Goal: Task Accomplishment & Management: Use online tool/utility

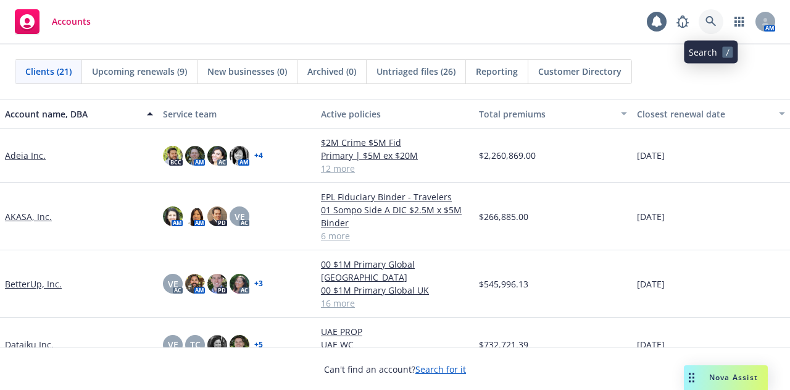
click at [712, 28] on link at bounding box center [711, 21] width 25 height 25
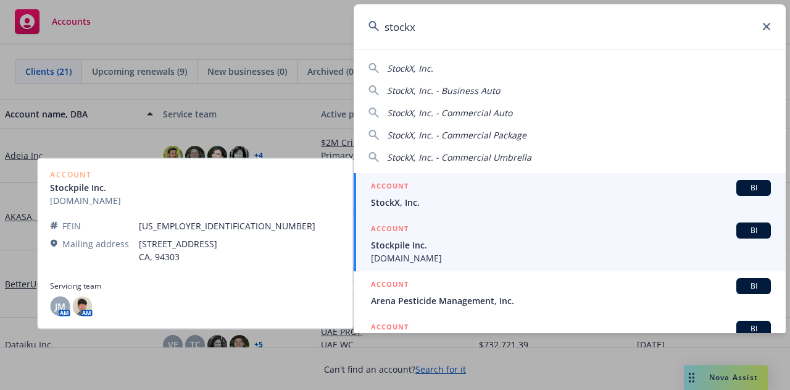
type input "stockx"
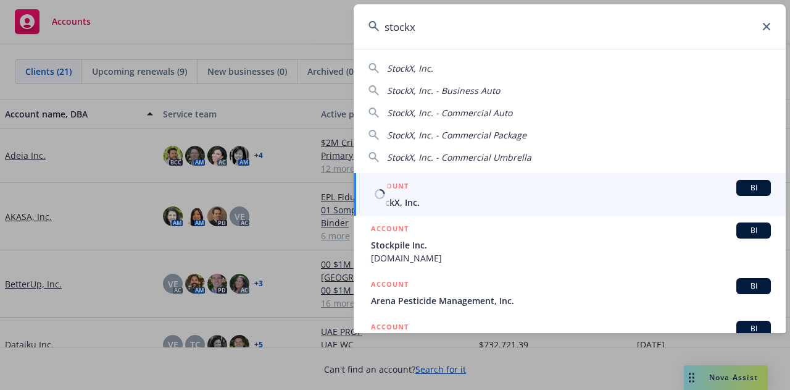
click at [601, 188] on div "ACCOUNT BI" at bounding box center [571, 188] width 400 height 16
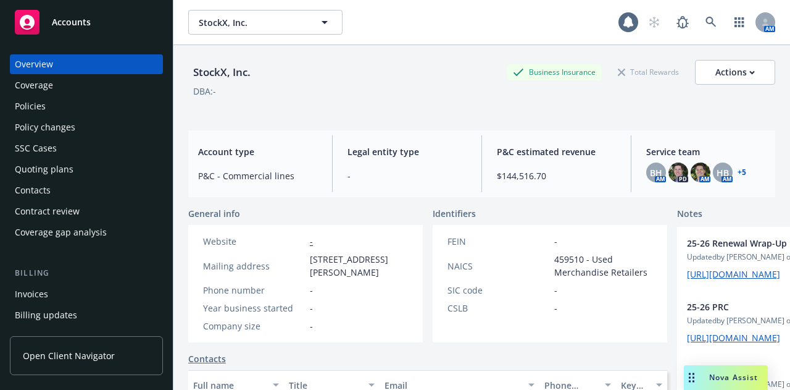
click at [62, 107] on div "Policies" at bounding box center [86, 106] width 143 height 20
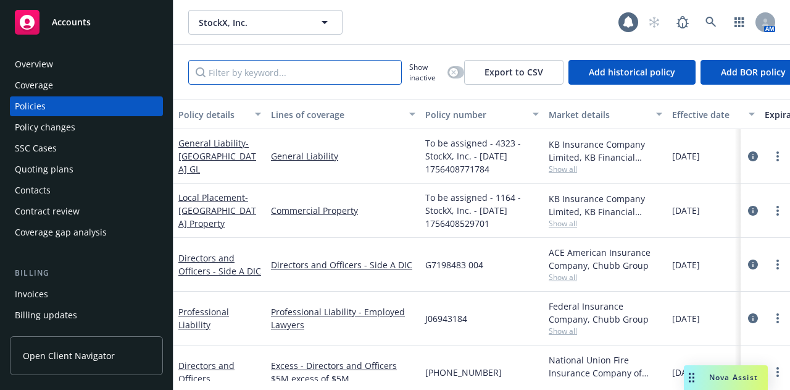
click at [343, 78] on input "Filter by keyword..." at bounding box center [295, 72] width 214 height 25
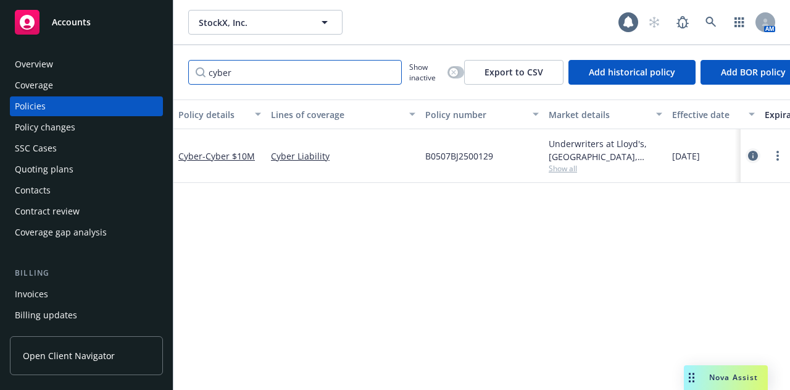
type input "cyber"
click at [757, 157] on icon "circleInformation" at bounding box center [753, 156] width 10 height 10
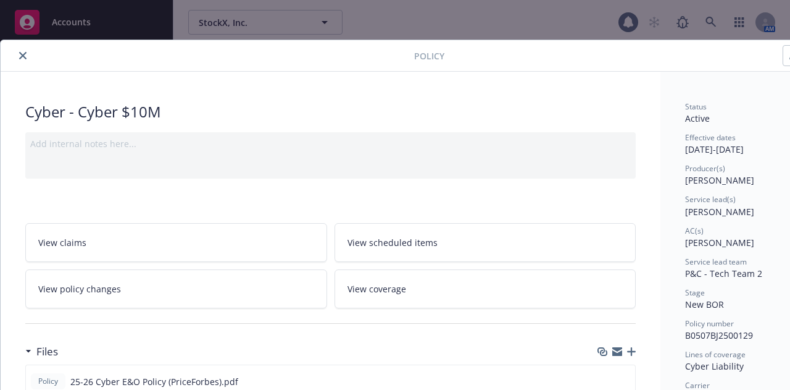
click at [178, 302] on link "View policy changes" at bounding box center [176, 288] width 302 height 39
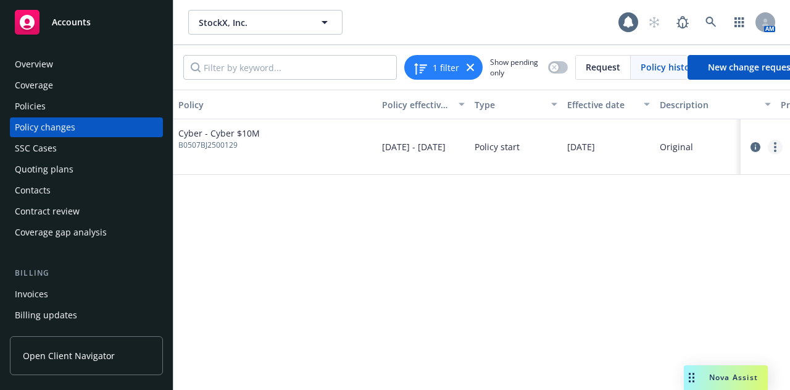
click at [777, 143] on link "more" at bounding box center [775, 147] width 15 height 15
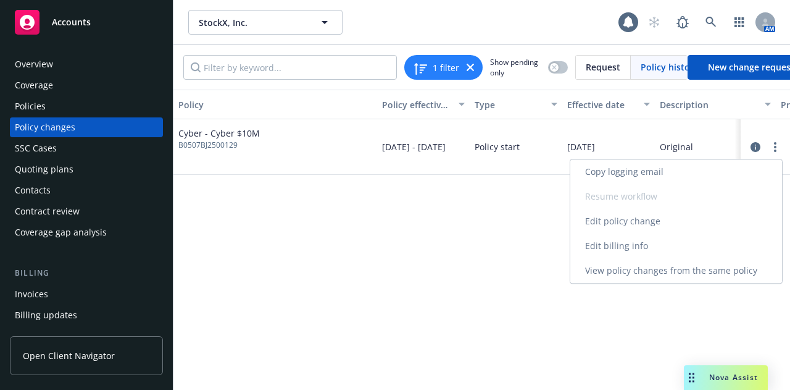
click at [635, 254] on link "Edit billing info" at bounding box center [676, 245] width 212 height 25
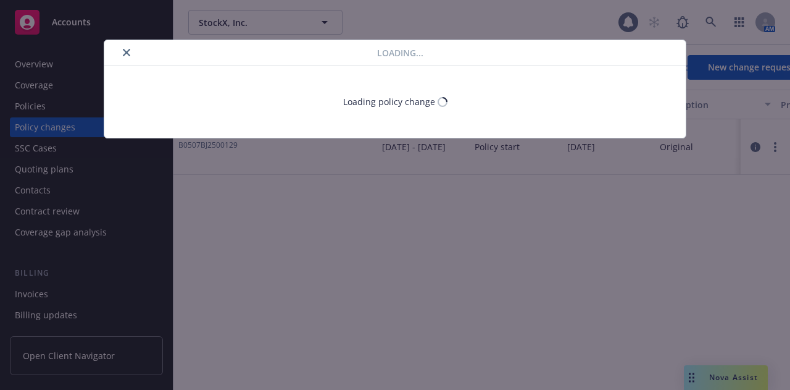
select select "MI"
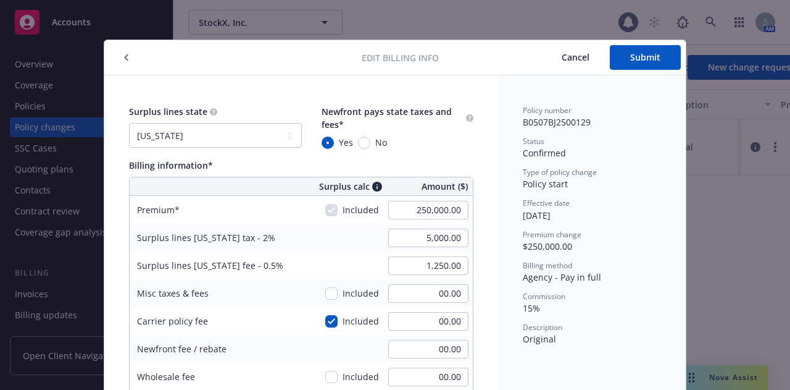
click at [577, 57] on span "Cancel" at bounding box center [576, 57] width 28 height 12
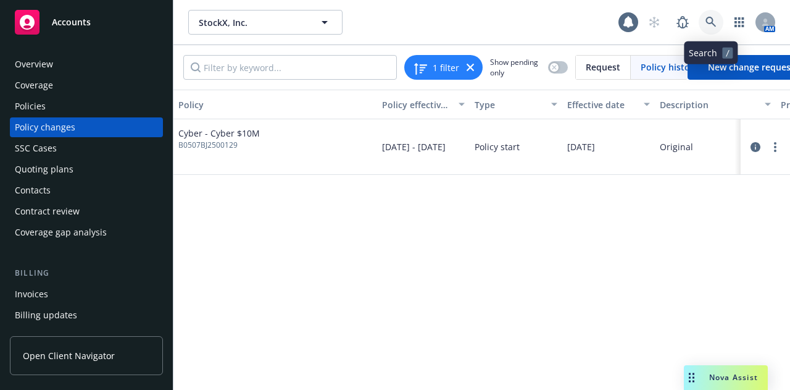
click at [713, 24] on icon at bounding box center [711, 22] width 10 height 10
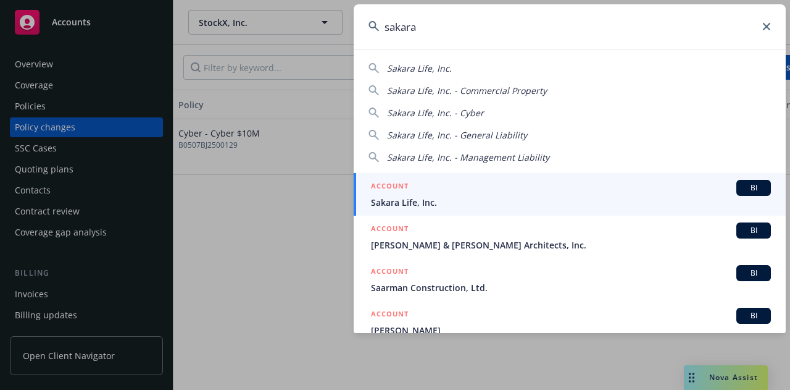
type input "sakara"
click at [551, 194] on div "ACCOUNT BI" at bounding box center [571, 188] width 400 height 16
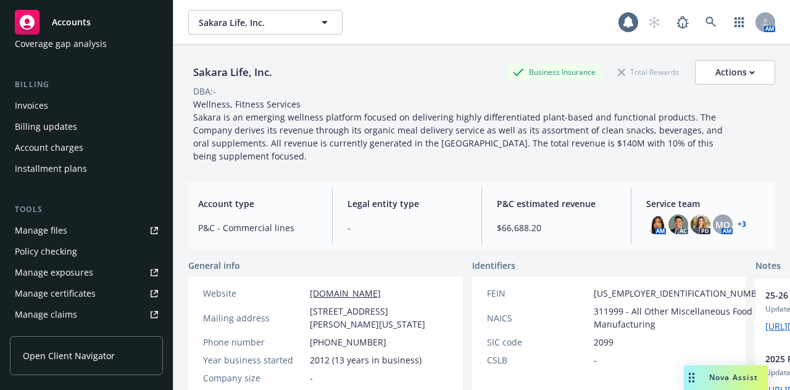
scroll to position [204, 0]
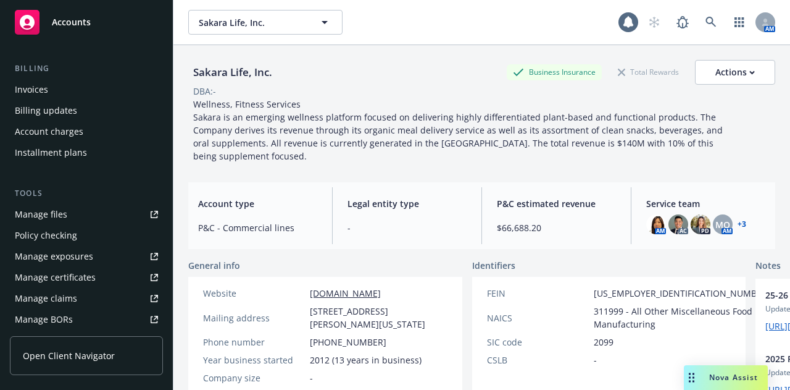
click at [83, 219] on link "Manage files" at bounding box center [86, 214] width 153 height 20
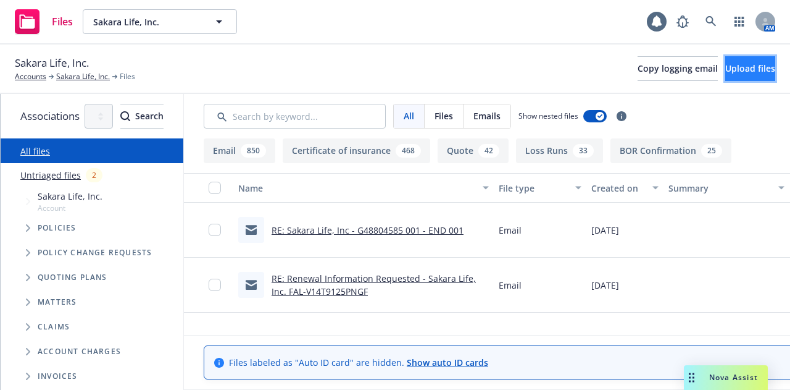
click at [741, 69] on span "Upload files" at bounding box center [750, 68] width 50 height 12
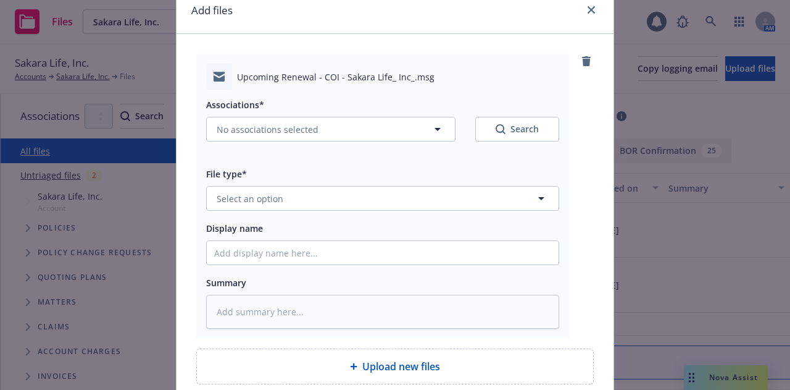
scroll to position [55, 0]
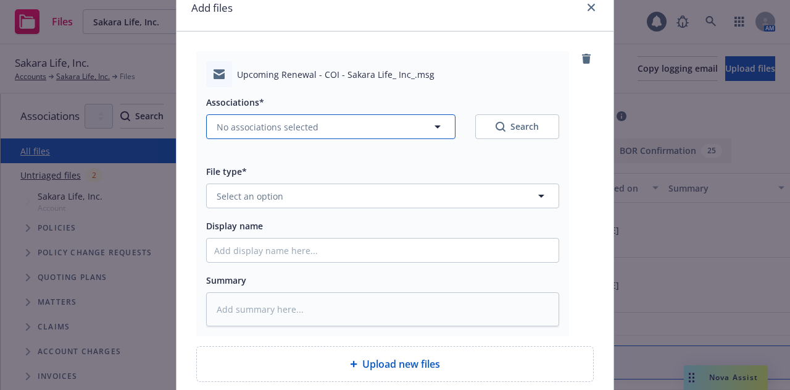
click at [388, 124] on button "No associations selected" at bounding box center [330, 126] width 249 height 25
type textarea "x"
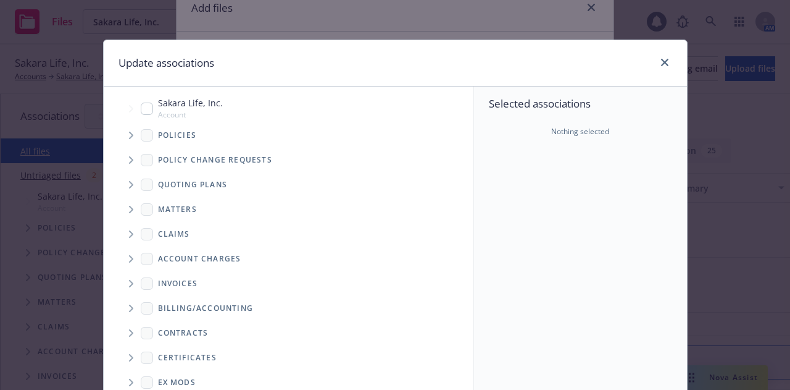
click at [145, 114] on div "Sakara Life, Inc. Account" at bounding box center [182, 107] width 82 height 23
checkbox input "true"
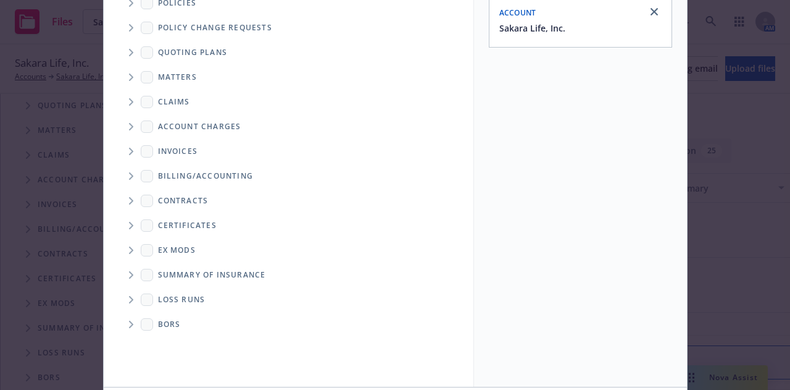
scroll to position [223, 0]
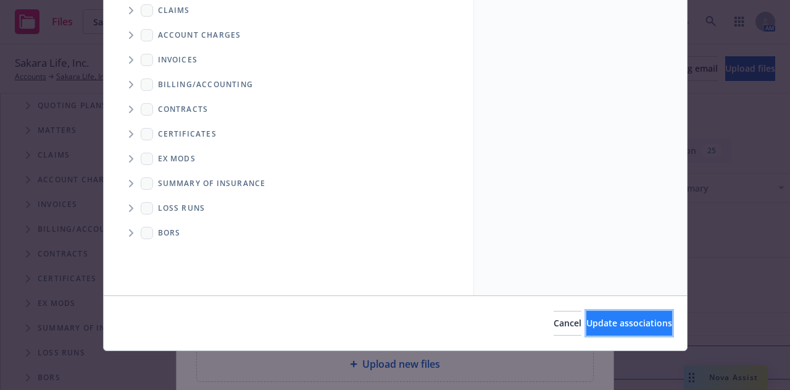
click at [593, 315] on button "Update associations" at bounding box center [629, 322] width 86 height 25
type textarea "x"
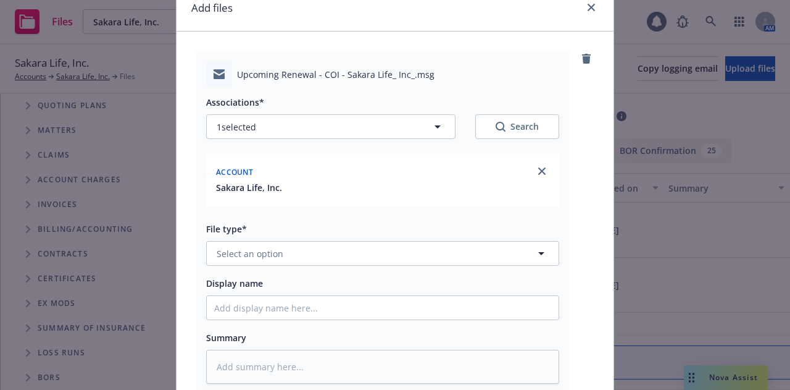
scroll to position [85, 0]
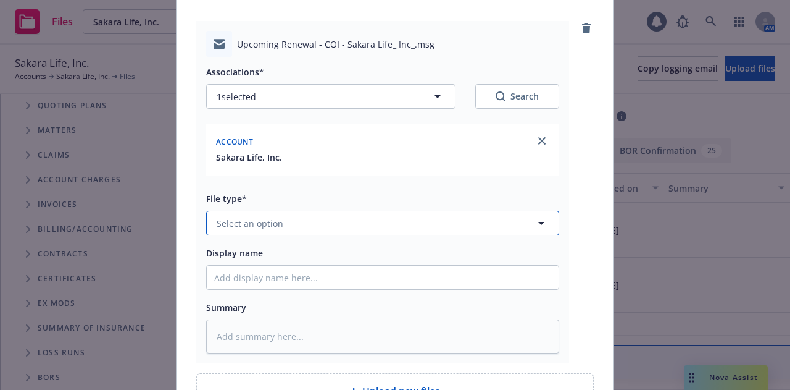
click at [420, 226] on button "Select an option" at bounding box center [382, 222] width 353 height 25
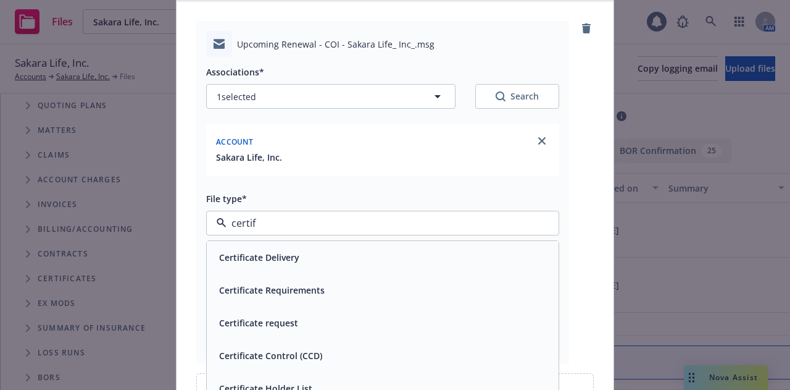
type input "certifi"
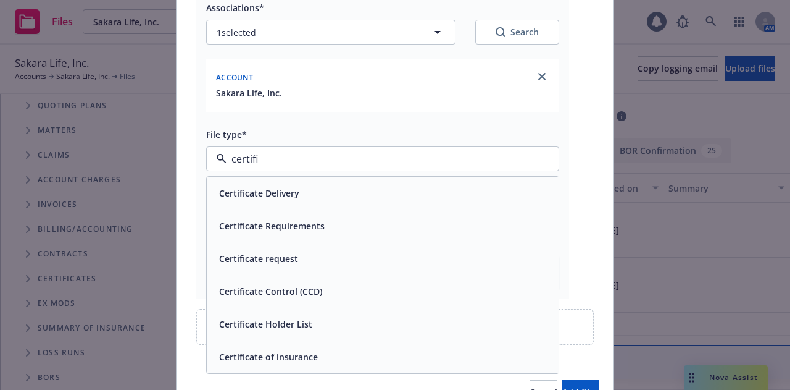
scroll to position [170, 0]
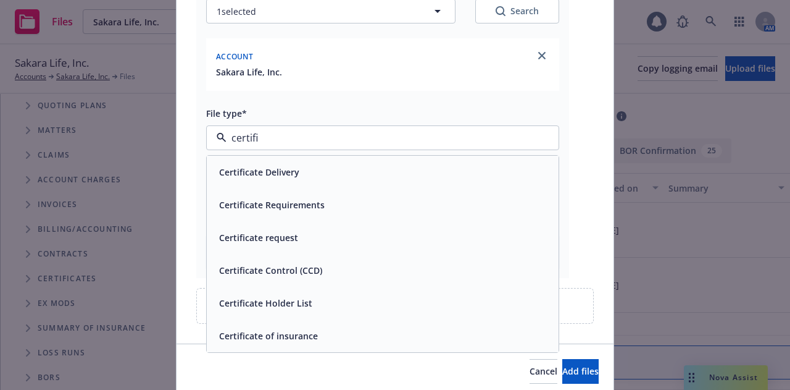
click at [293, 302] on span "Certificate Holder List" at bounding box center [265, 302] width 93 height 13
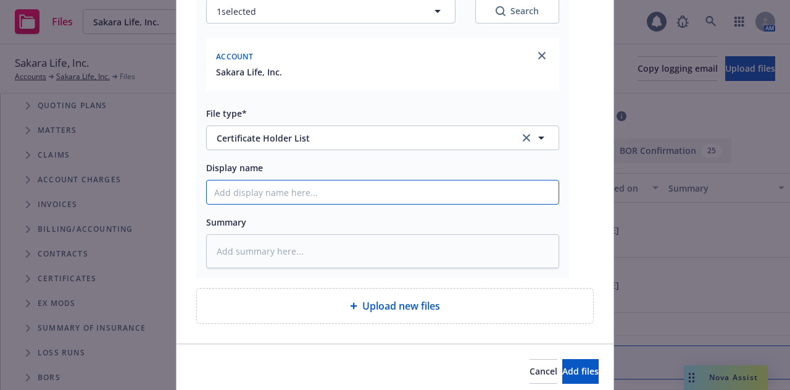
click at [341, 194] on input "Display name" at bounding box center [383, 191] width 352 height 23
type textarea "x"
type input "2"
type textarea "x"
type input "25-"
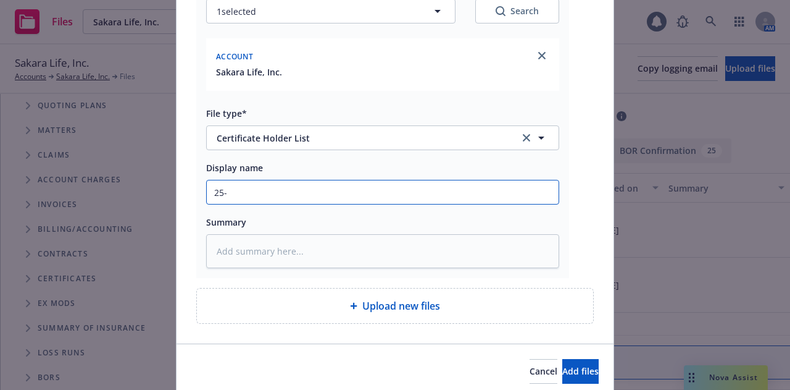
type textarea "x"
type input "25-26"
type textarea "x"
type input "25-26"
type textarea "x"
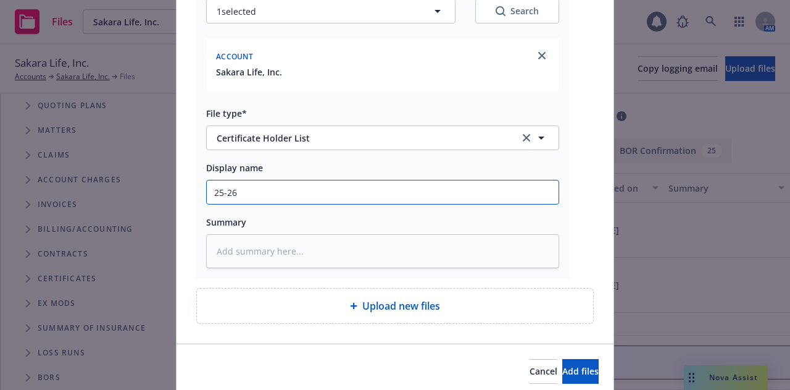
type input "25-26 R"
type textarea "x"
type input "25-26 Re"
type textarea "x"
type input "25-26 R"
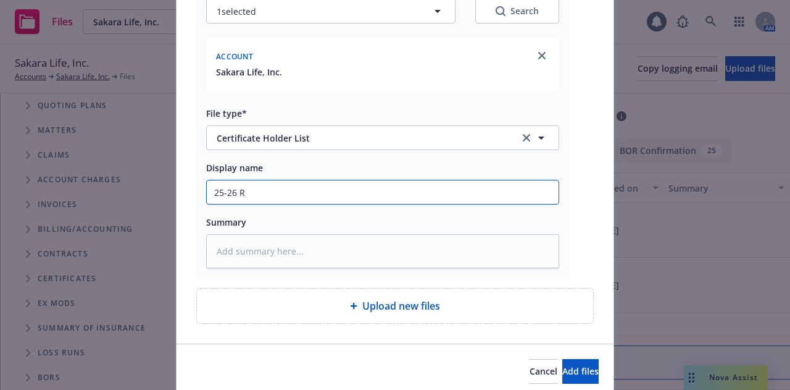
type textarea "x"
type input "25-26"
type textarea "x"
type input "25-26 P"
type textarea "x"
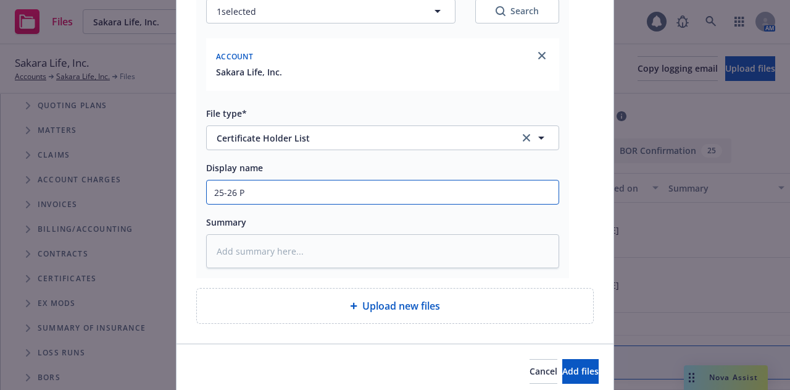
type input "25-26 P&"
type textarea "x"
type input "25-26 P&C"
type textarea "x"
type input "25-26 P&C"
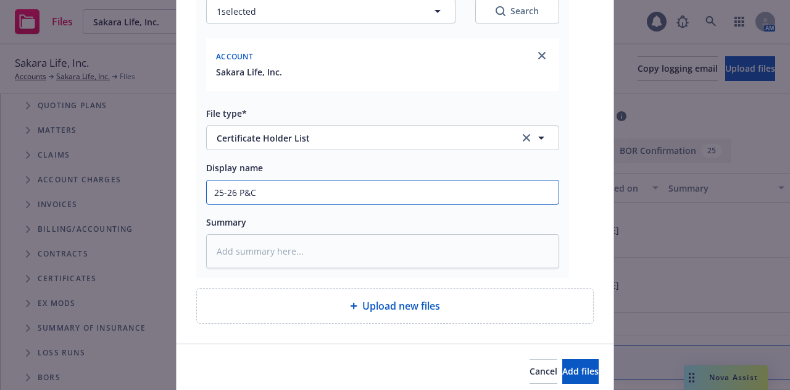
type textarea "x"
type input "25-26 P&C R"
type textarea "x"
type input "25-26 P&C Re"
type textarea "x"
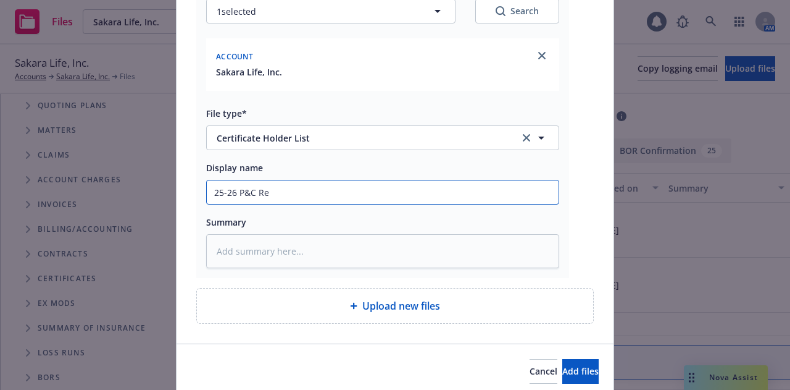
type input "25-26 P&C Ren"
type textarea "x"
type input "25-26 P&C [PERSON_NAME]"
type textarea "x"
type input "25-26 P&C Renew"
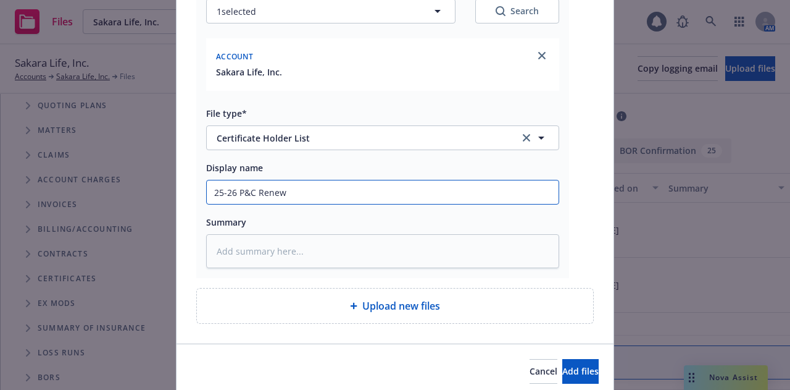
type textarea "x"
type input "25-26 P&C Renewa"
type textarea "x"
type input "25-26 P&C Renewal"
type textarea "x"
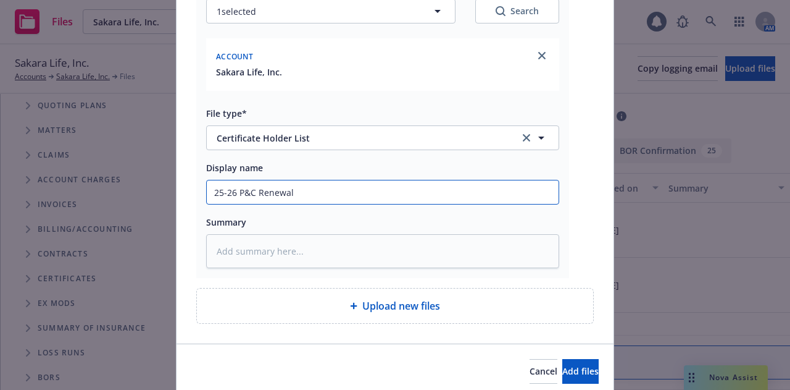
type input "25-26 P&C Renewal"
type textarea "x"
type input "25-26 P&C Renewal C"
type textarea "x"
type input "25-26 P&C Renewal CO"
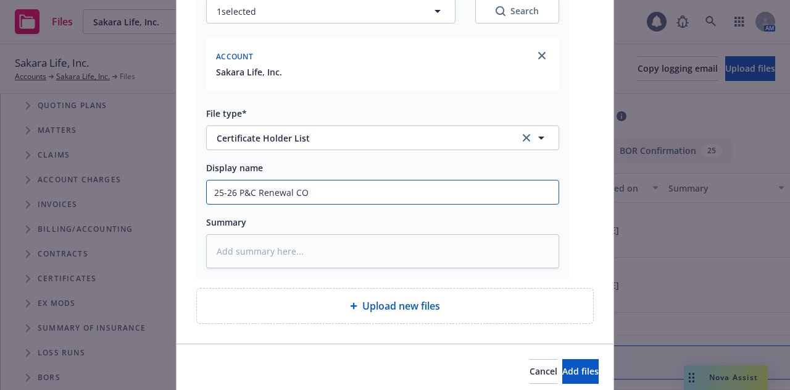
type textarea "x"
type input "25-26 P&C Renewal COI"
type textarea "x"
type input "25-26 P&C Renewal COI"
type textarea "x"
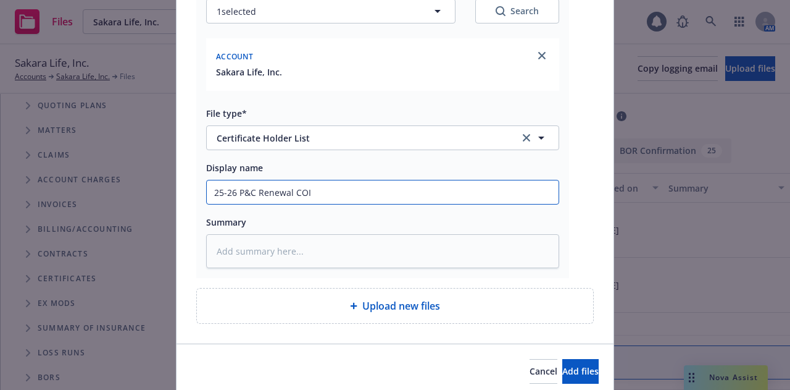
type input "25-26 P&C Renewal COI l"
type textarea "x"
type input "25-26 P&C Renewal COI li"
type textarea "x"
type input "25-26 P&C Renewal COI lis"
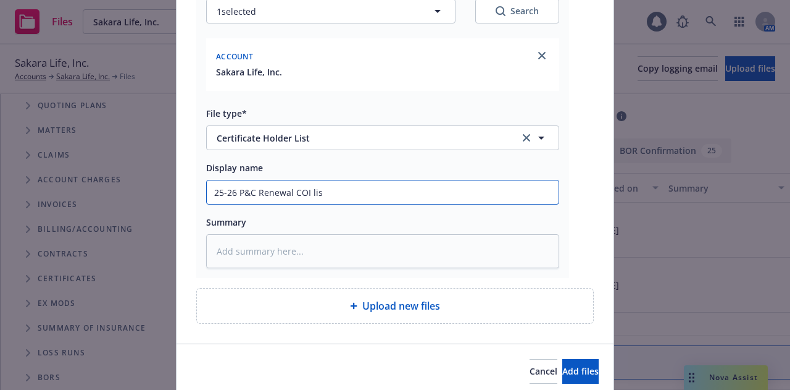
type textarea "x"
type input "25-26 P&C Renewal COI list"
type textarea "x"
type input "25-26 P&C Renewal COI list"
type textarea "x"
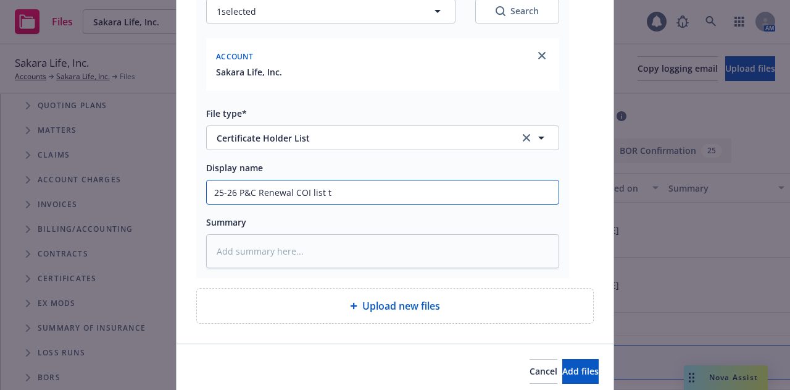
type input "25-26 P&C Renewal COI list to"
type textarea "x"
type input "25-26 P&C Renewal COI list to"
type textarea "x"
type input "25-26 P&C Renewal COI list to i"
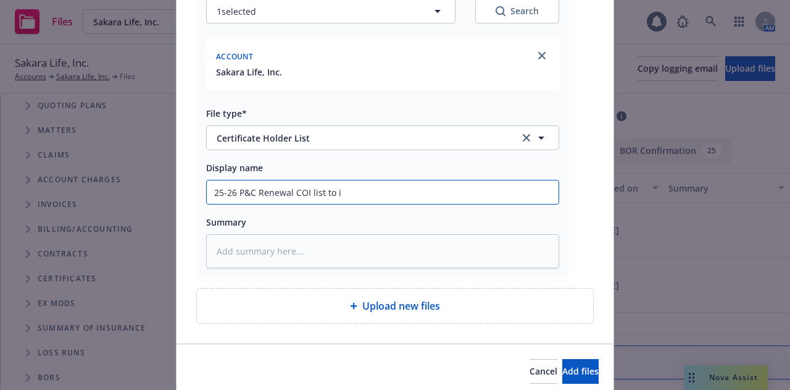
type textarea "x"
type input "25-26 P&C Renewal COI list to in"
type textarea "x"
type input "25-26 P&C Renewal COI list to ins"
type textarea "x"
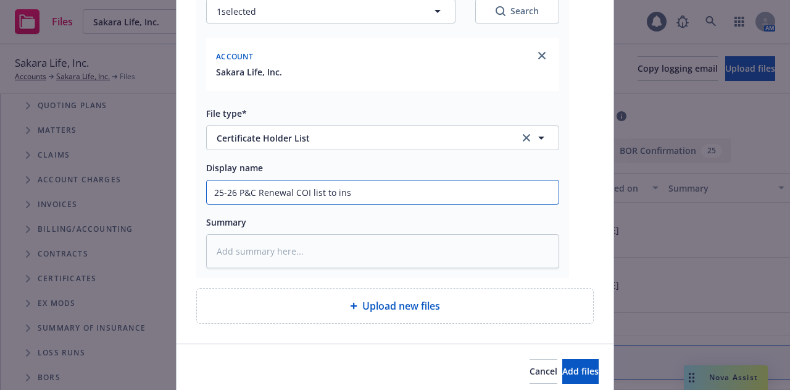
type input "25-26 P&C Renewal COI list to ins"
type textarea "x"
type input "25-26 P&C Renewal COI list to ins f"
type textarea "x"
type input "25-26 P&C Renewal COI list to ins fo"
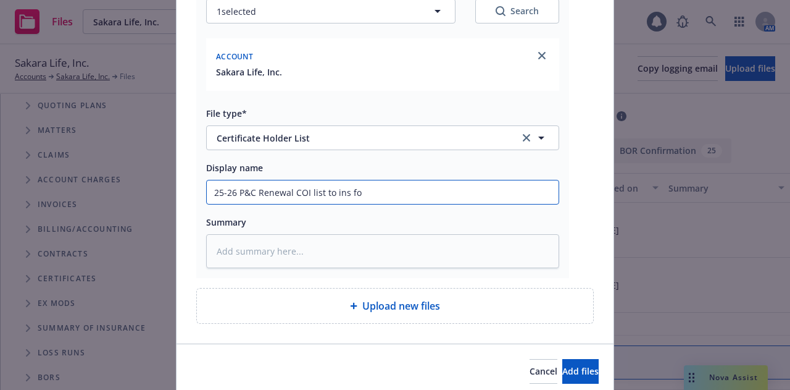
type textarea "x"
type input "25-26 P&C Renewal COI list to ins for"
type textarea "x"
type input "25-26 P&C Renewal COI list to ins for"
type textarea "x"
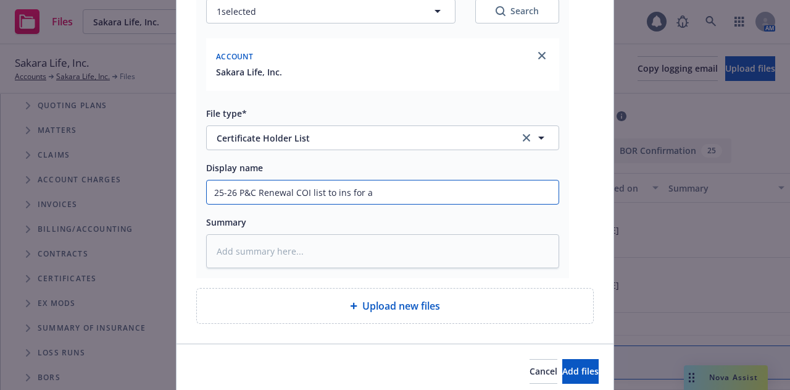
type input "25-26 P&C Renewal COI list to ins for ap"
type textarea "x"
type input "25-26 P&C Renewal COI list to ins for app"
type textarea "x"
type input "25-26 P&C Renewal COI list to ins for appr"
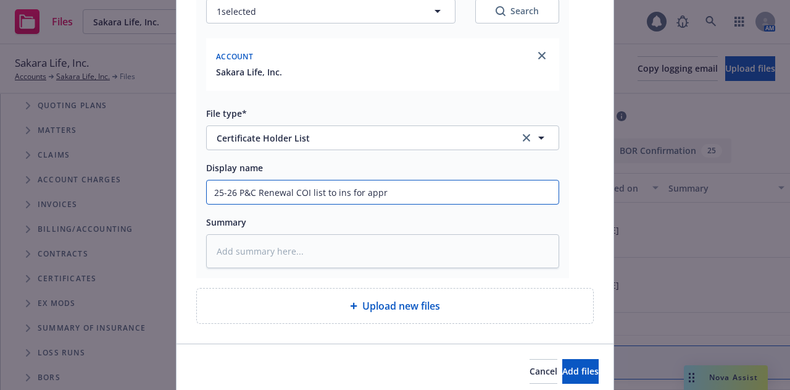
type textarea "x"
type input "25-26 P&C Renewal COI list to ins for appri"
type textarea "x"
type input "25-26 P&C Renewal COI list to ins for appriv"
type textarea "x"
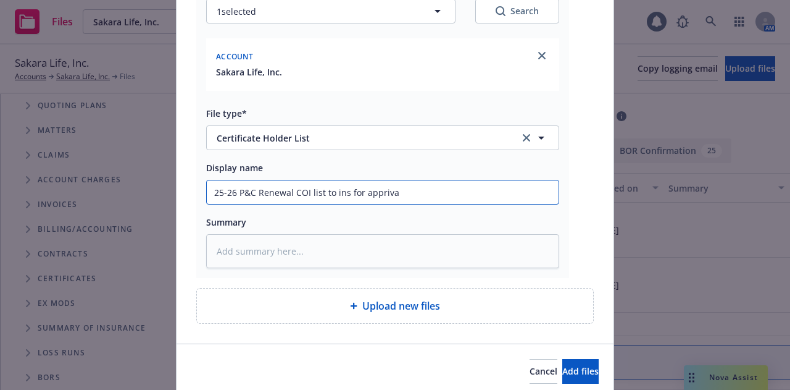
type input "25-26 P&C Renewal COI list to ins for apprival"
type textarea "x"
type input "25-26 P&C Renewal COI list to ins for appriva"
type textarea "x"
type input "25-26 P&C Renewal COI list to ins for appriv"
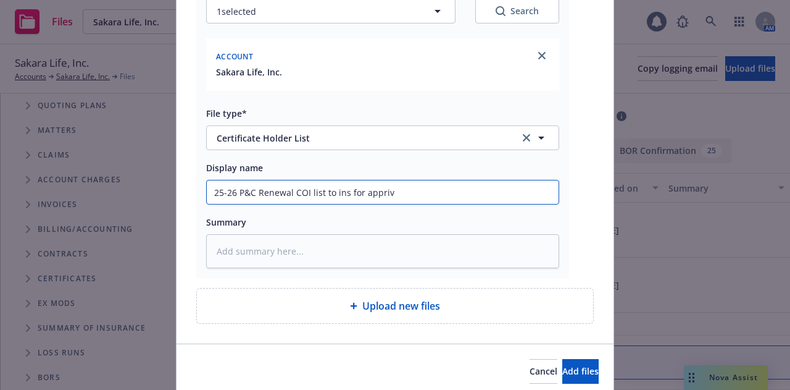
type textarea "x"
type input "25-26 P&C Renewal COI list to ins for appri"
type textarea "x"
type input "25-26 P&C Renewal COI list to ins for appr"
type textarea "x"
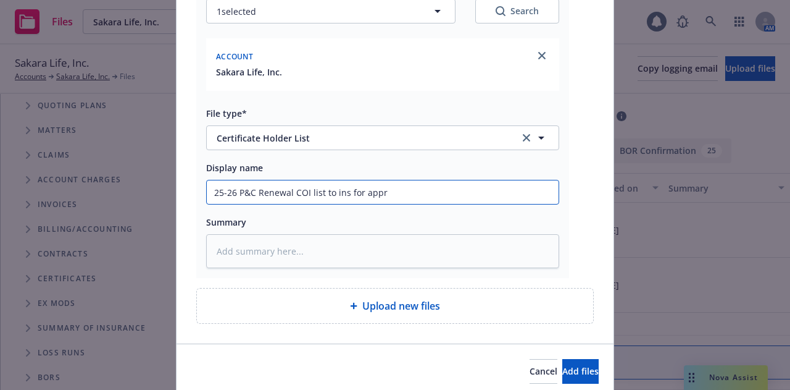
type input "25-26 P&C Renewal COI list to ins for appro"
type textarea "x"
type input "25-26 P&C Renewal COI list to ins for approv"
type textarea "x"
type input "25-26 P&C Renewal COI list to ins for approval"
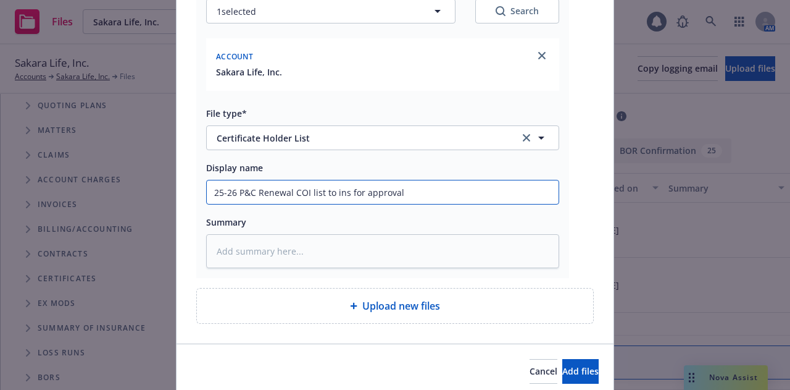
type textarea "x"
type input "25-26 P&C Renewal COI list to ins for approval"
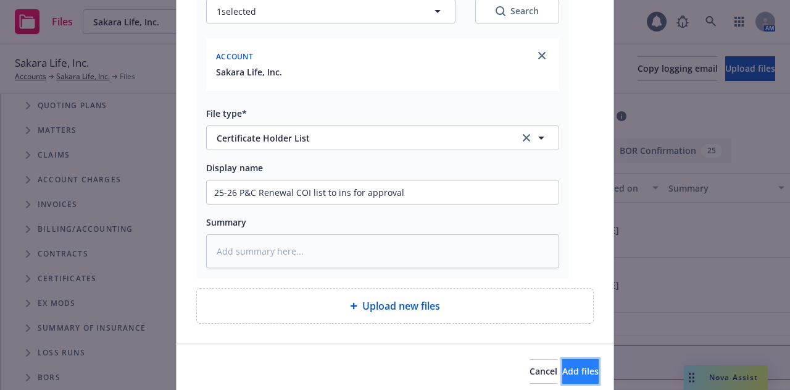
click at [562, 365] on button "Add files" at bounding box center [580, 371] width 36 height 25
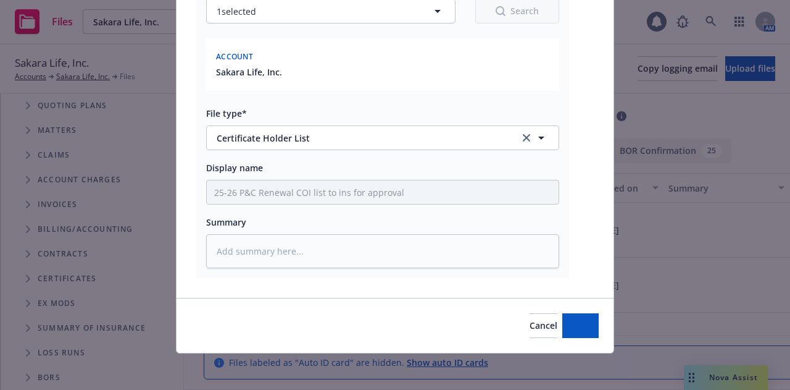
type textarea "x"
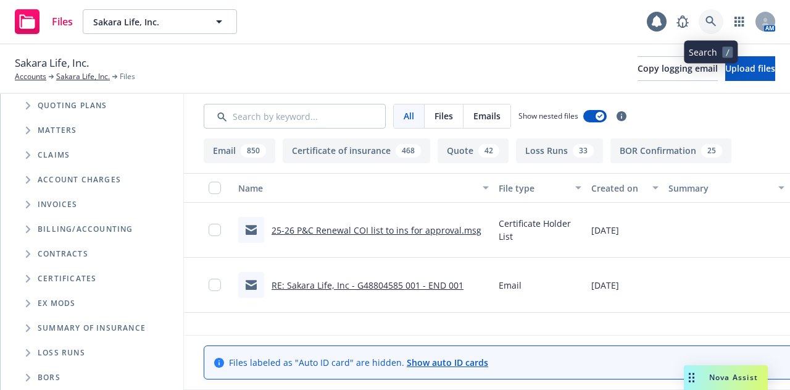
click at [712, 30] on link at bounding box center [711, 21] width 25 height 25
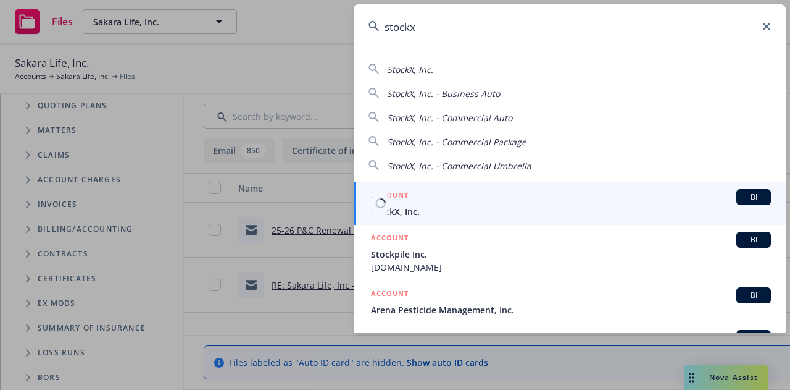
type input "stockx"
click at [508, 193] on div "ACCOUNT BI" at bounding box center [571, 197] width 400 height 16
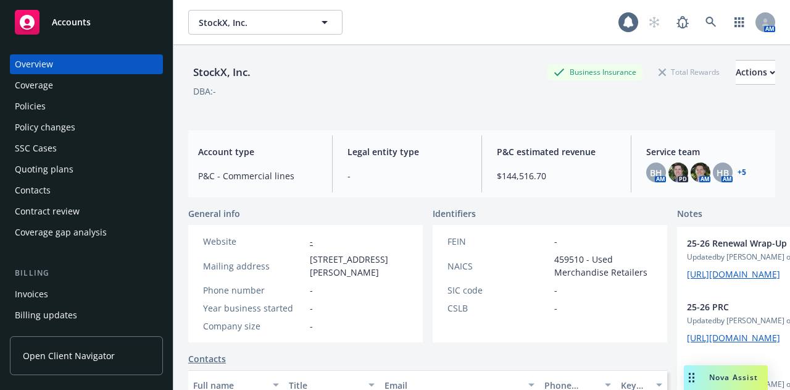
click at [99, 110] on div "Policies" at bounding box center [86, 106] width 143 height 20
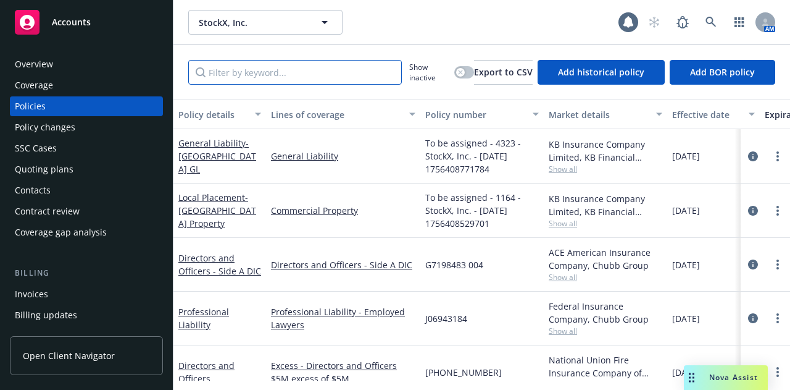
click at [267, 71] on input "Filter by keyword..." at bounding box center [295, 72] width 214 height 25
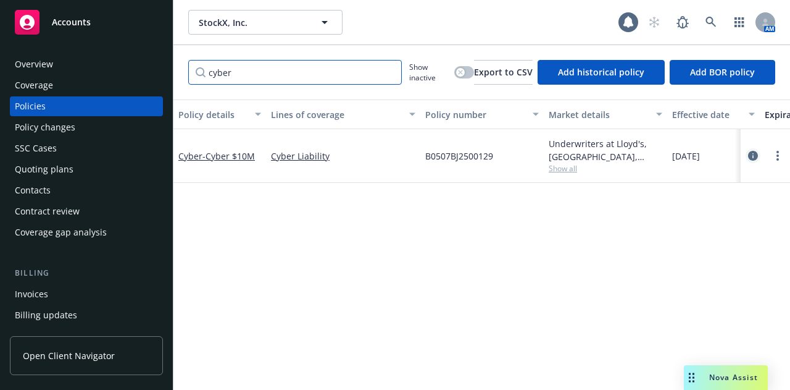
type input "cyber"
click at [751, 153] on icon "circleInformation" at bounding box center [753, 156] width 10 height 10
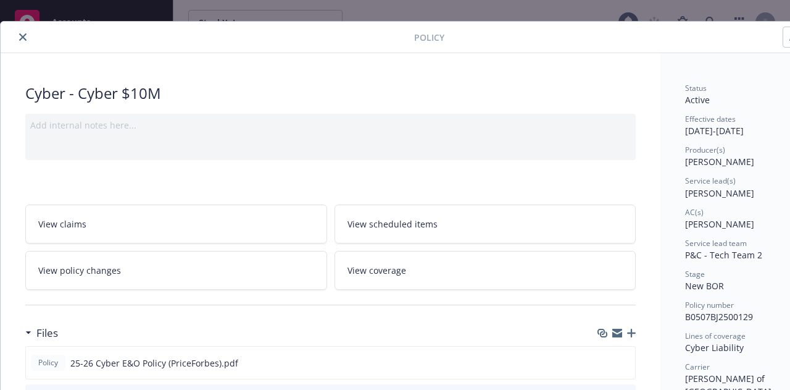
scroll to position [32, 0]
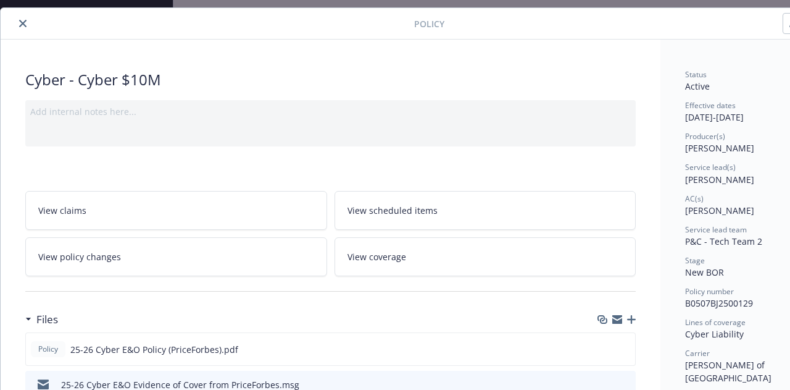
click at [169, 245] on link "View policy changes" at bounding box center [176, 256] width 302 height 39
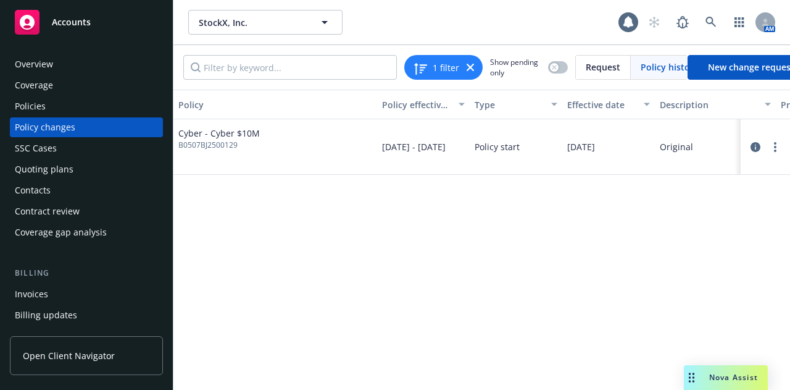
click at [86, 294] on div "Invoices" at bounding box center [86, 294] width 143 height 20
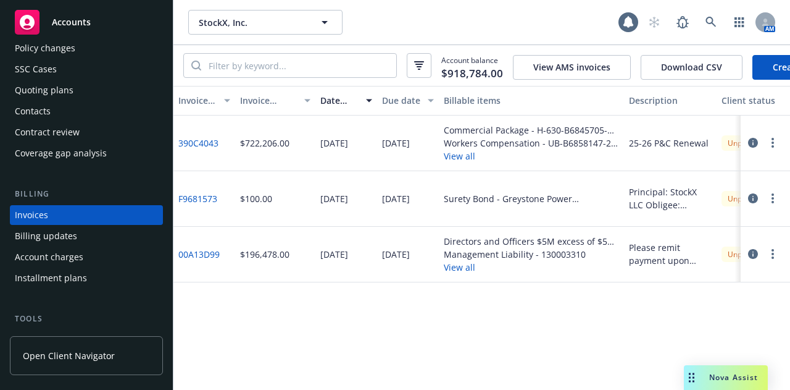
scroll to position [0, 23]
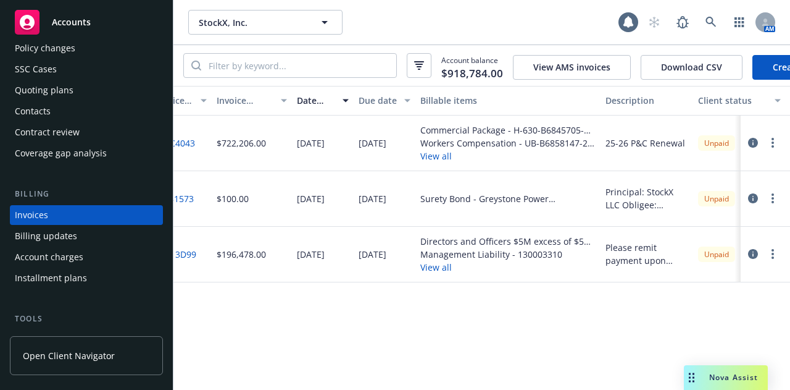
click at [435, 162] on button "View all" at bounding box center [507, 155] width 175 height 13
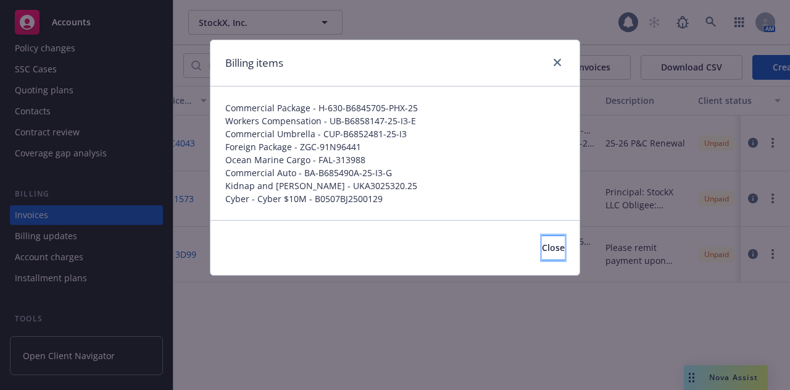
click at [543, 249] on span "Close" at bounding box center [553, 247] width 23 height 12
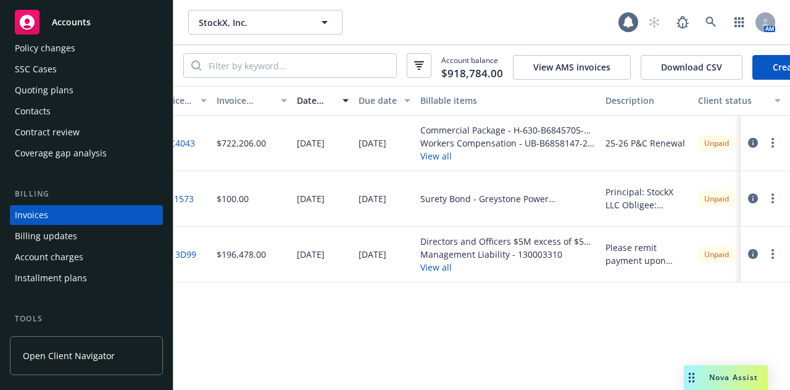
click at [775, 150] on button "button" at bounding box center [772, 142] width 15 height 15
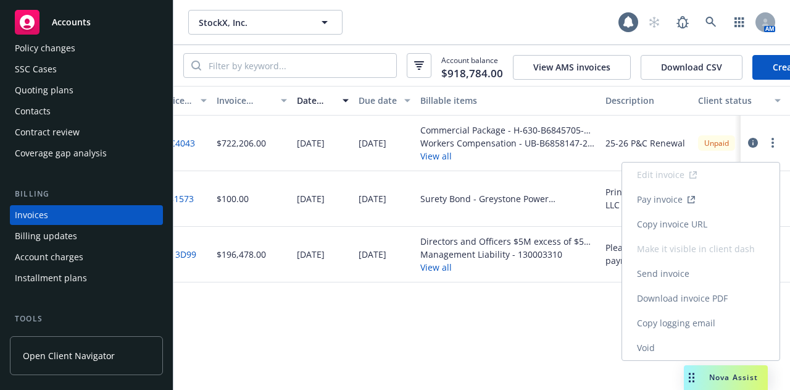
click at [684, 354] on link "Void" at bounding box center [700, 347] width 157 height 25
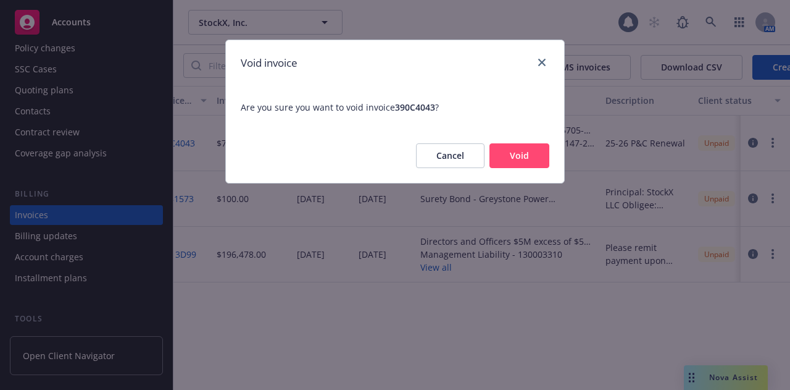
click at [530, 160] on button "Void" at bounding box center [520, 155] width 60 height 25
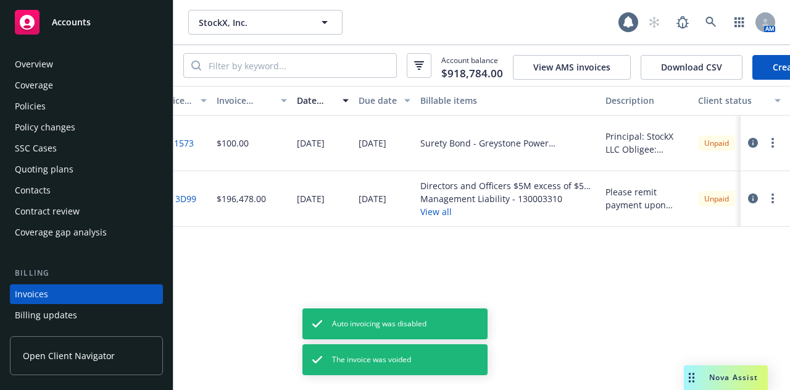
click at [99, 108] on div "Policies" at bounding box center [86, 106] width 143 height 20
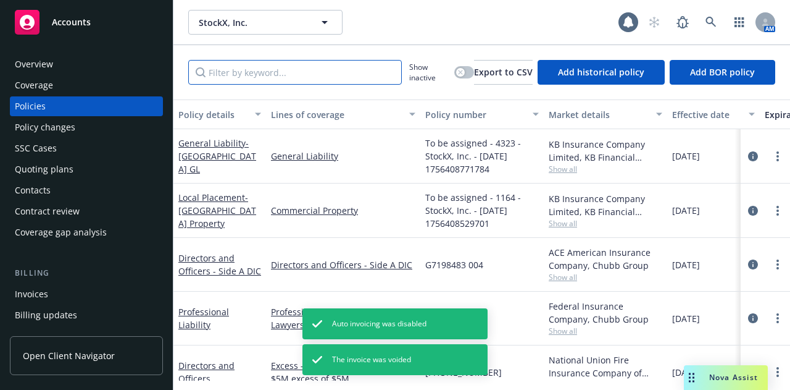
click at [350, 72] on input "Filter by keyword..." at bounding box center [295, 72] width 214 height 25
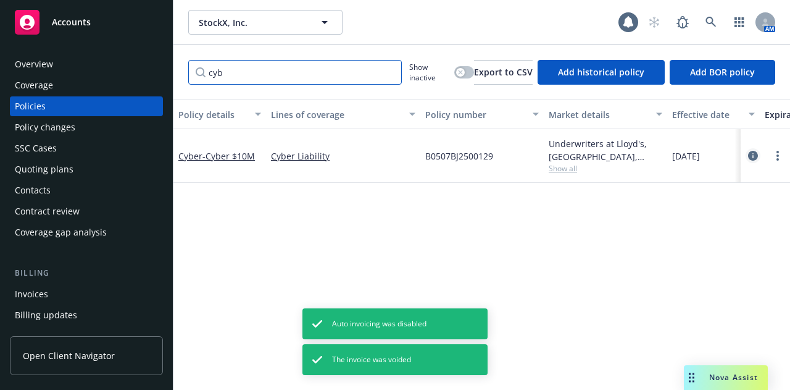
type input "cyb"
click at [752, 150] on link "circleInformation" at bounding box center [753, 155] width 15 height 15
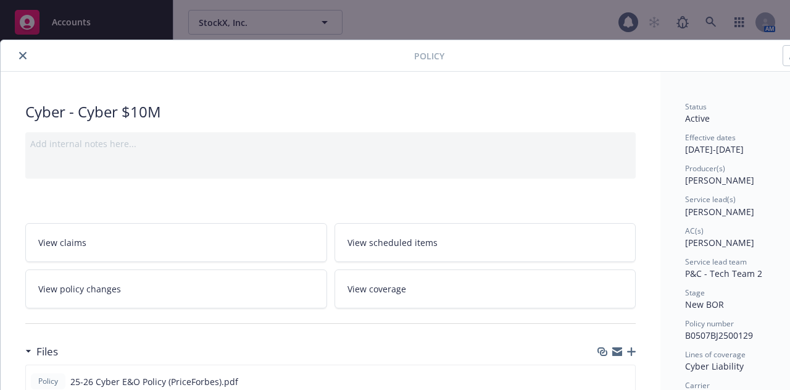
click at [172, 280] on link "View policy changes" at bounding box center [176, 288] width 302 height 39
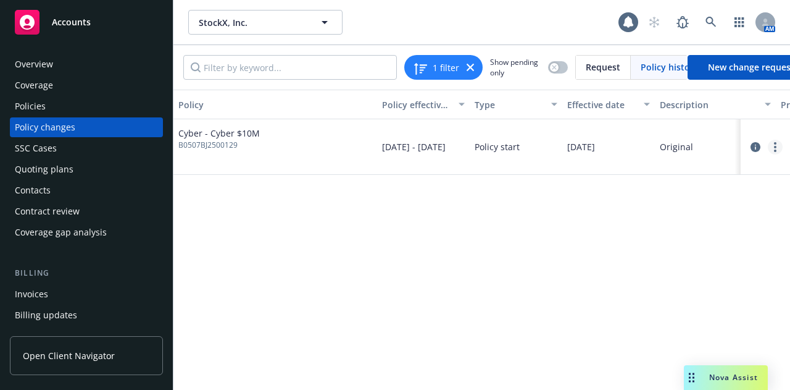
click at [779, 142] on link "more" at bounding box center [775, 147] width 15 height 15
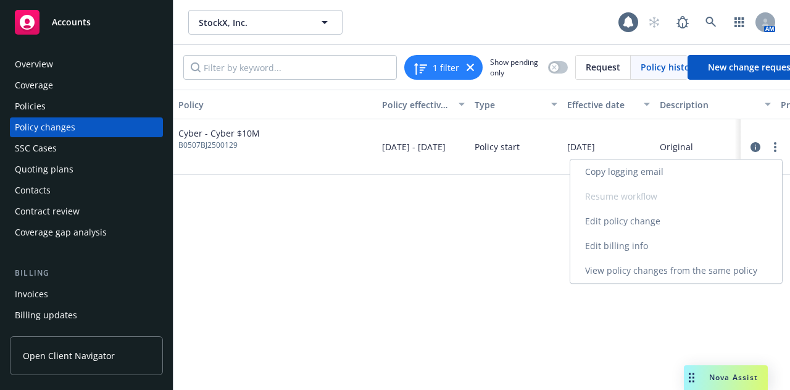
click at [667, 247] on link "Edit billing info" at bounding box center [676, 245] width 212 height 25
select select "MI"
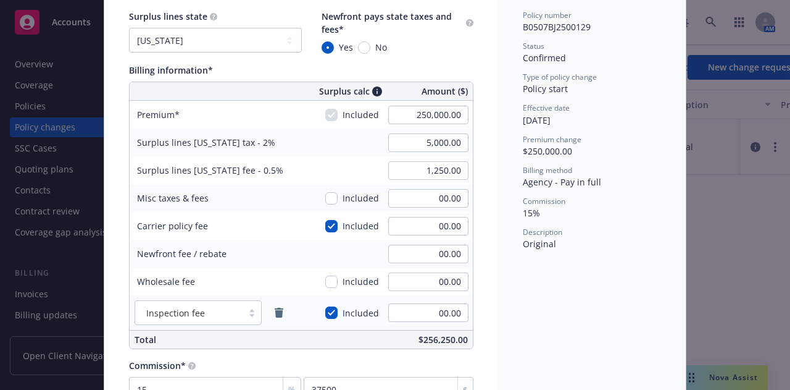
scroll to position [96, 0]
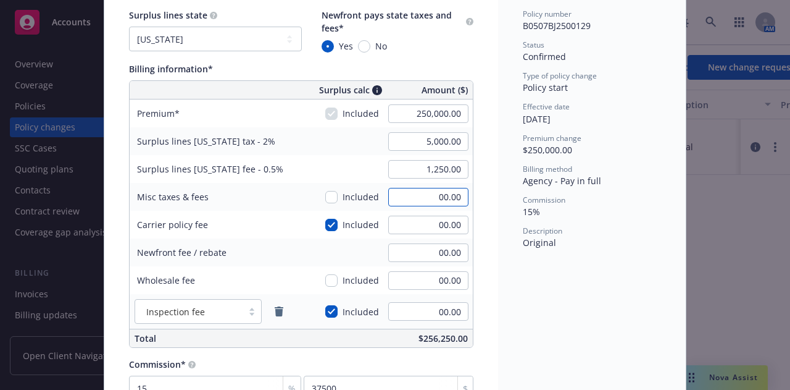
click at [391, 196] on input "00.00" at bounding box center [428, 197] width 80 height 19
type input "5,256.59"
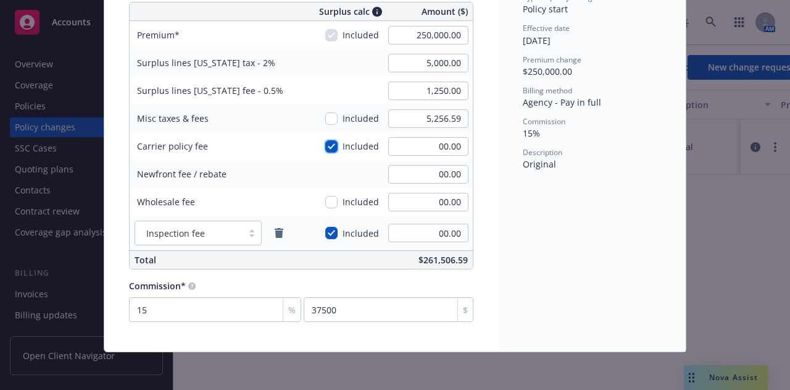
scroll to position [0, 0]
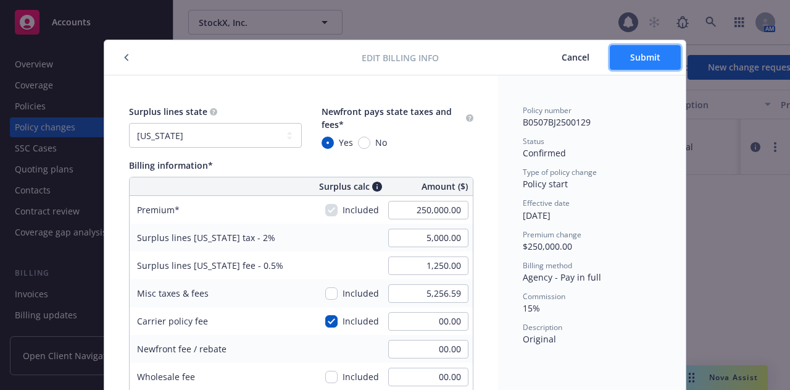
click at [625, 60] on button "Submit" at bounding box center [645, 57] width 71 height 25
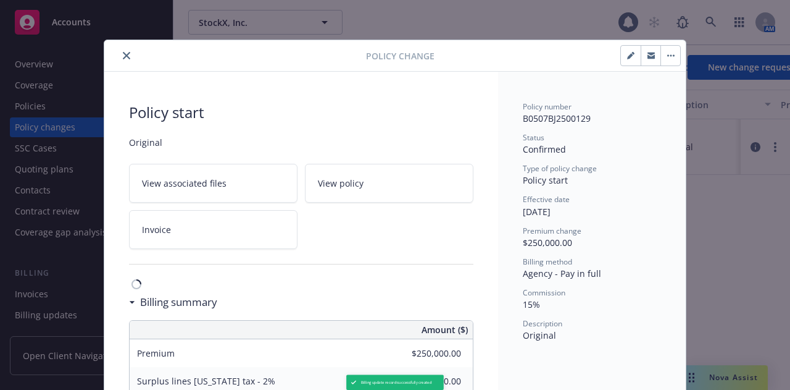
type input "$5,256.59"
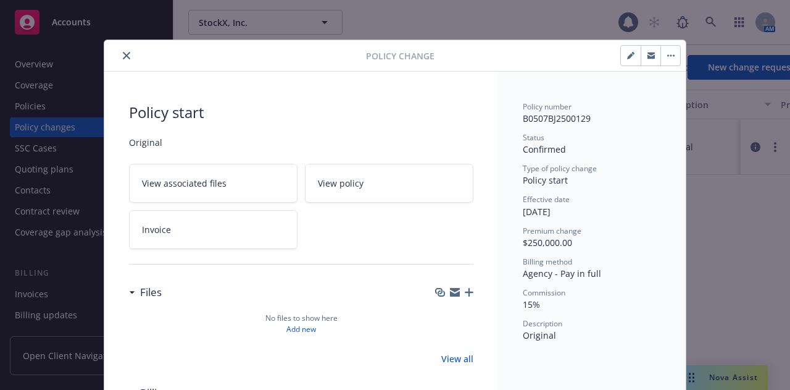
click at [123, 52] on icon "close" at bounding box center [126, 55] width 7 height 7
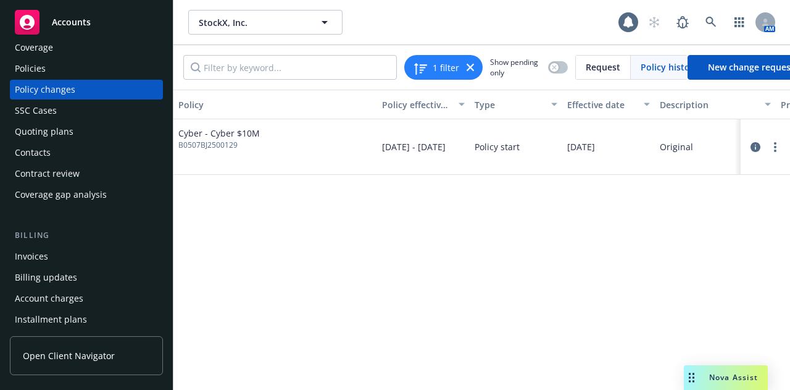
scroll to position [38, 0]
click at [107, 259] on div "Invoices" at bounding box center [86, 256] width 143 height 20
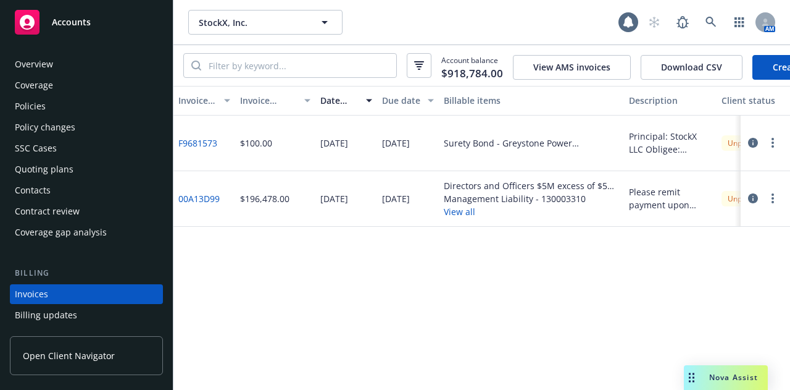
scroll to position [79, 0]
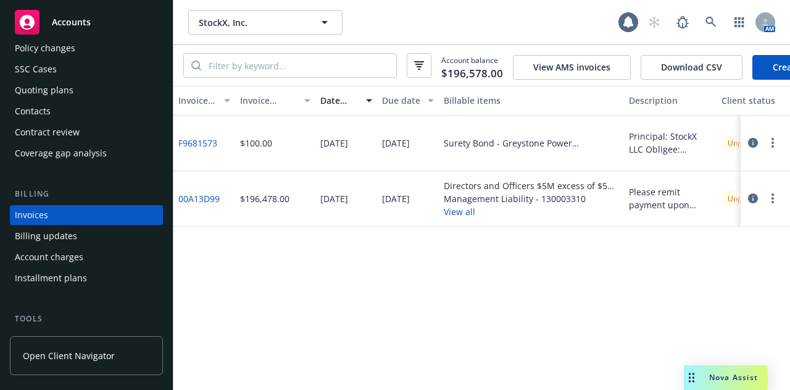
click at [770, 66] on link "Create Invoice" at bounding box center [802, 67] width 101 height 25
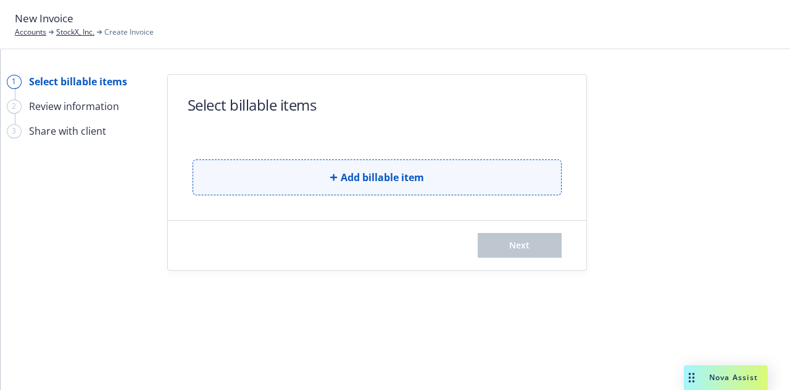
click at [514, 180] on button "Add billable item" at bounding box center [377, 177] width 369 height 36
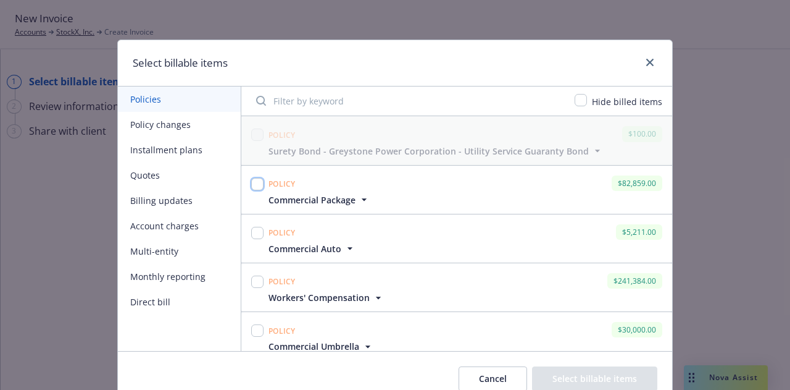
click at [251, 185] on input "checkbox" at bounding box center [257, 184] width 12 height 12
checkbox input "true"
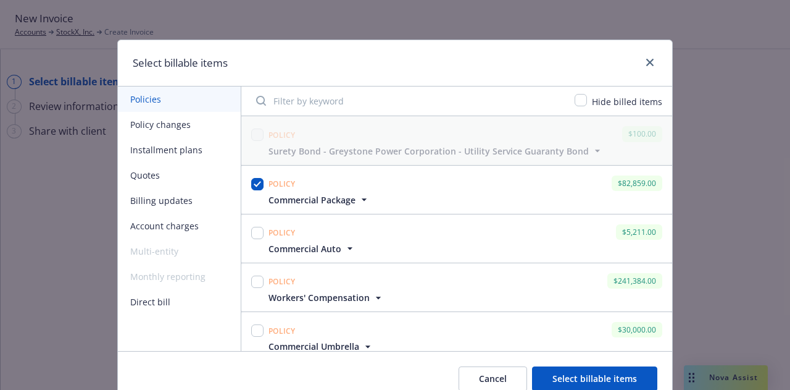
click at [254, 241] on div at bounding box center [257, 238] width 17 height 33
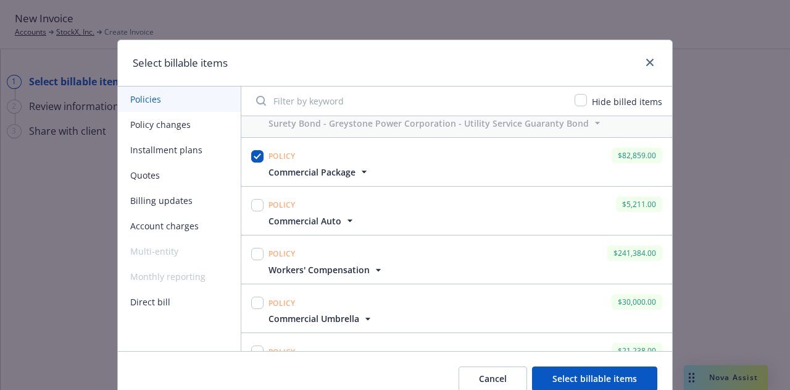
scroll to position [28, 0]
click at [257, 201] on input "checkbox" at bounding box center [257, 204] width 12 height 12
checkbox input "true"
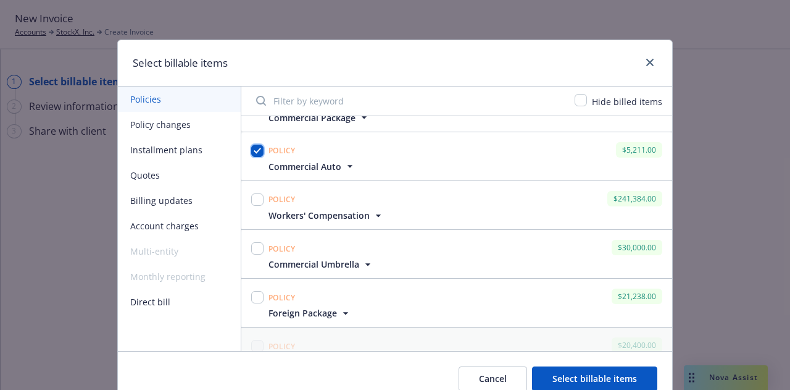
scroll to position [83, 0]
click at [251, 199] on input "checkbox" at bounding box center [257, 198] width 12 height 12
checkbox input "true"
click at [252, 246] on input "checkbox" at bounding box center [257, 247] width 12 height 12
checkbox input "true"
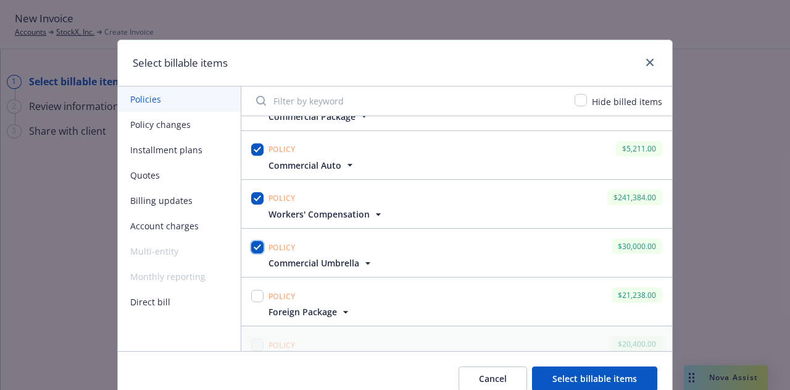
scroll to position [128, 0]
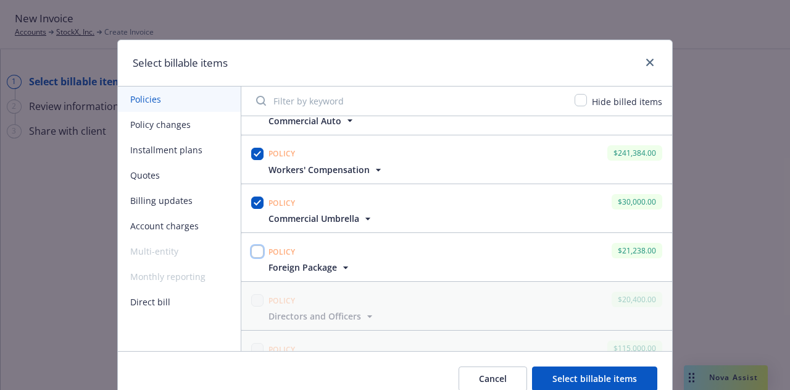
click at [251, 249] on input "checkbox" at bounding box center [257, 251] width 12 height 12
checkbox input "true"
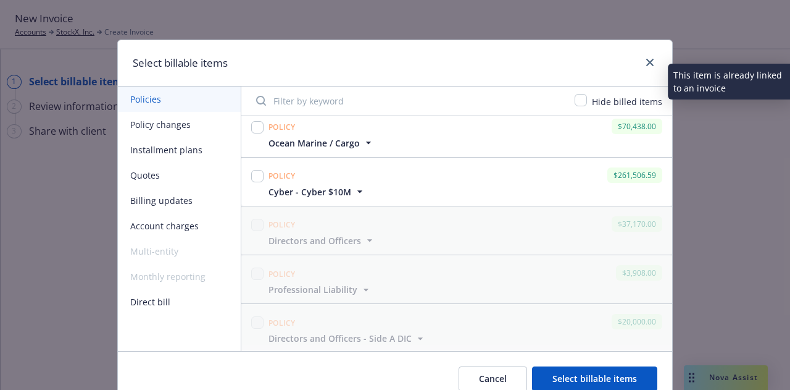
scroll to position [399, 0]
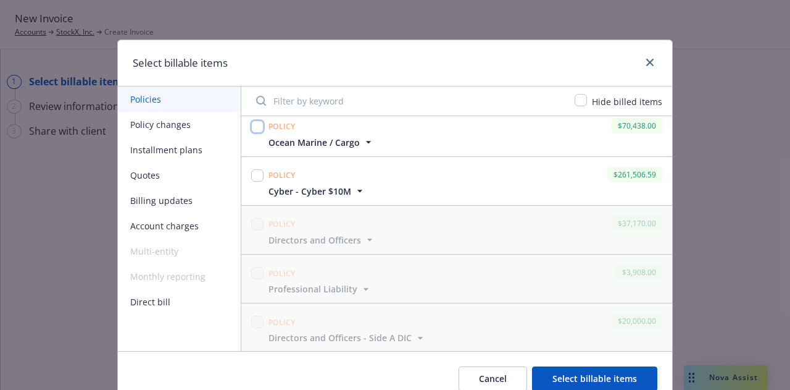
drag, startPoint x: 249, startPoint y: 125, endPoint x: 256, endPoint y: 144, distance: 20.7
click at [251, 125] on input "checkbox" at bounding box center [257, 126] width 12 height 12
checkbox input "true"
click at [256, 176] on input "checkbox" at bounding box center [257, 175] width 12 height 12
checkbox input "true"
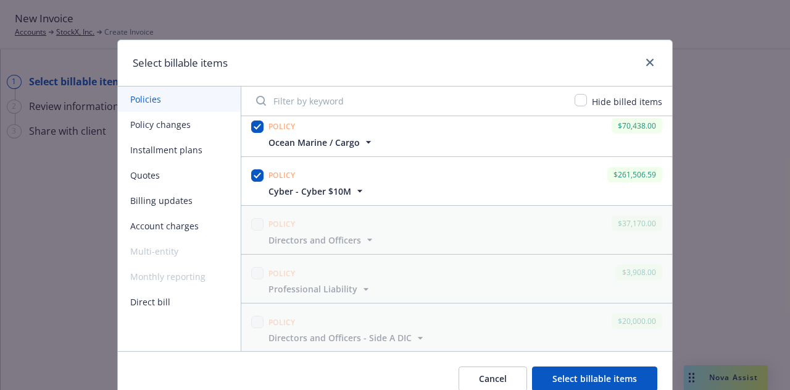
click at [354, 187] on icon "button" at bounding box center [360, 191] width 12 height 12
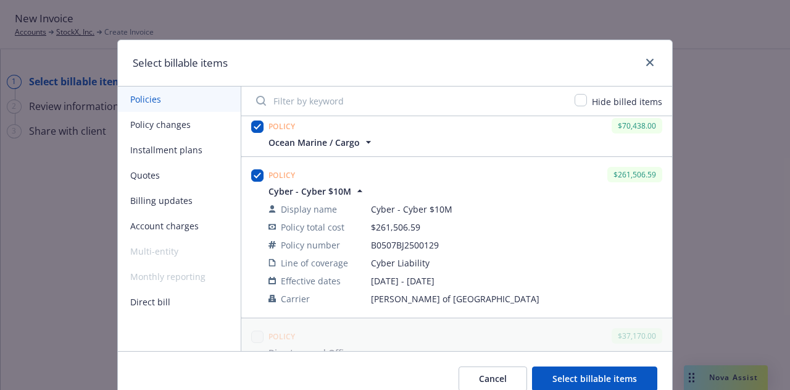
click at [354, 187] on icon "button" at bounding box center [360, 191] width 12 height 12
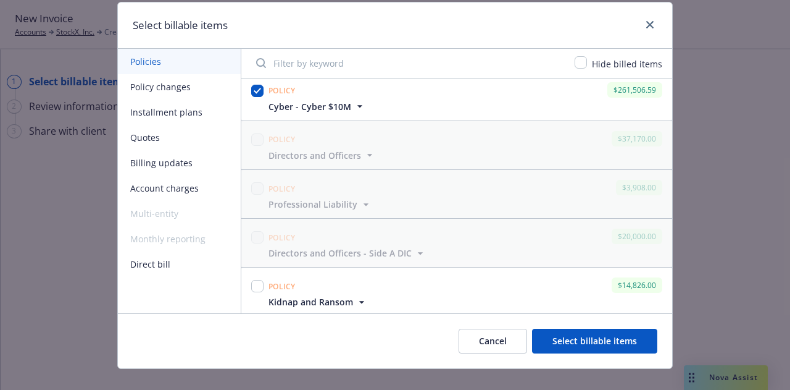
scroll to position [38, 0]
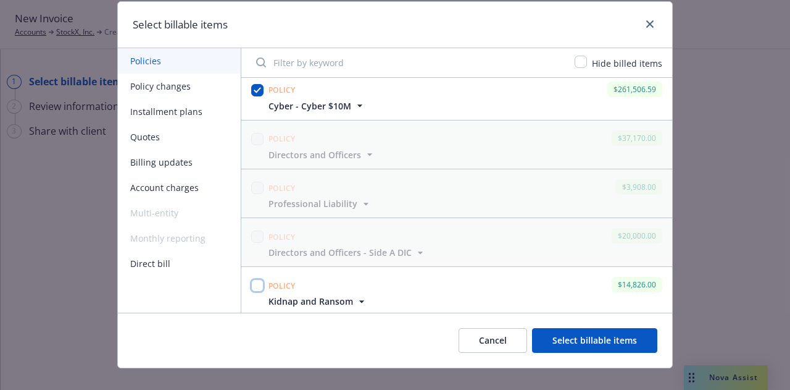
click at [254, 287] on input "checkbox" at bounding box center [257, 285] width 12 height 12
checkbox input "true"
click at [577, 339] on button "Select billable items" at bounding box center [594, 340] width 125 height 25
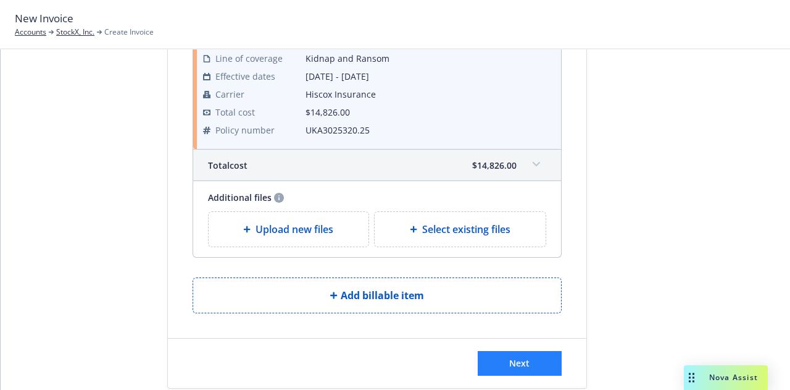
scroll to position [2133, 0]
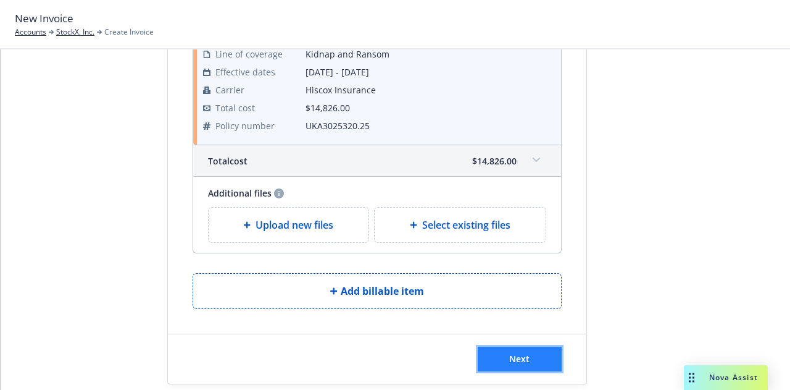
click at [532, 346] on button "Next" at bounding box center [520, 358] width 84 height 25
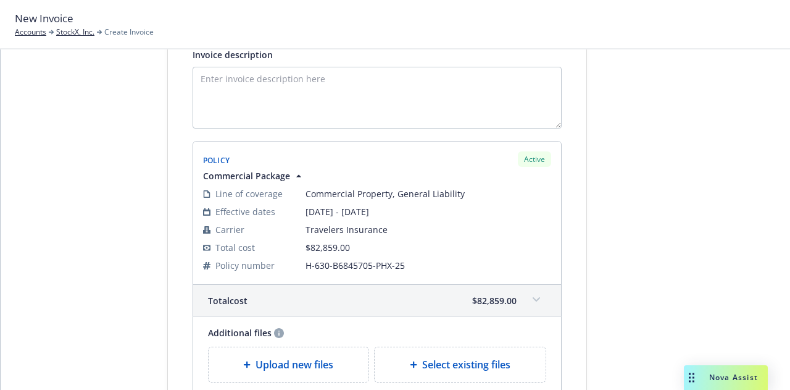
scroll to position [0, 0]
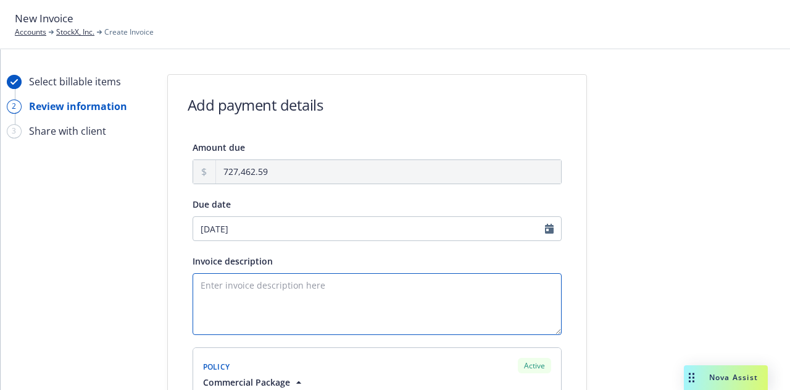
click at [403, 310] on textarea "Invoice description" at bounding box center [377, 304] width 369 height 62
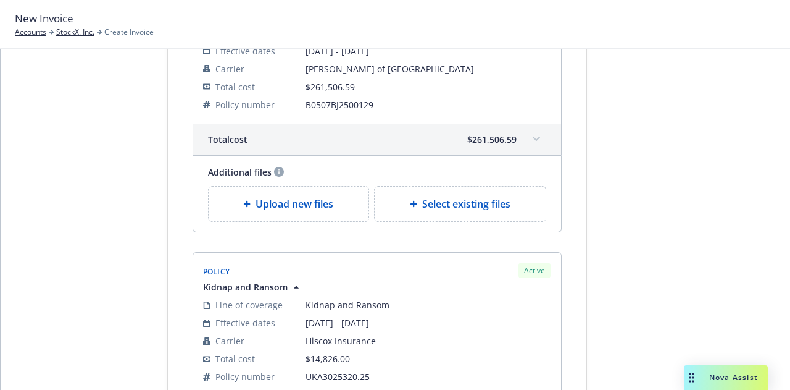
scroll to position [2226, 0]
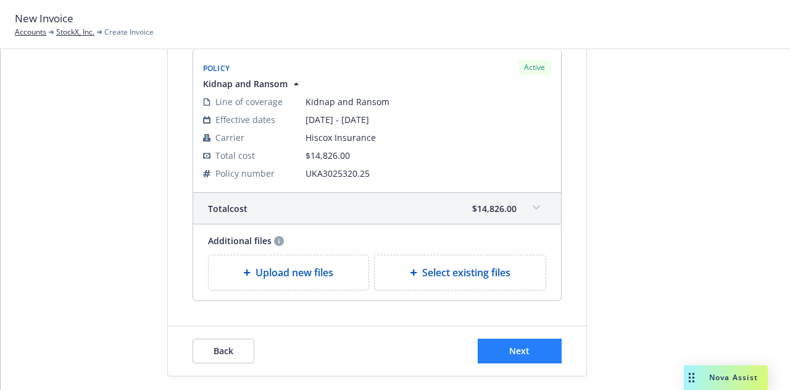
type textarea "25-26 P&C Renewal"
click at [531, 338] on button "Next" at bounding box center [520, 350] width 84 height 25
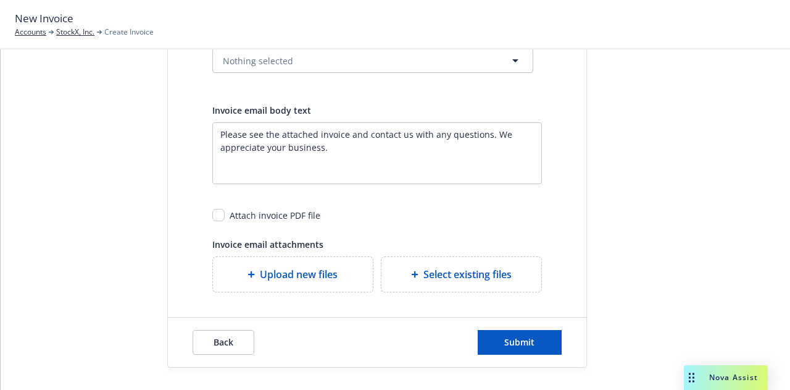
scroll to position [0, 0]
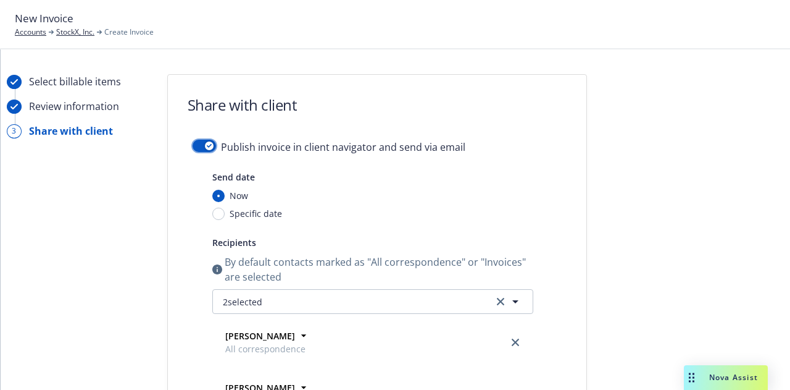
click at [196, 143] on button "button" at bounding box center [204, 146] width 23 height 12
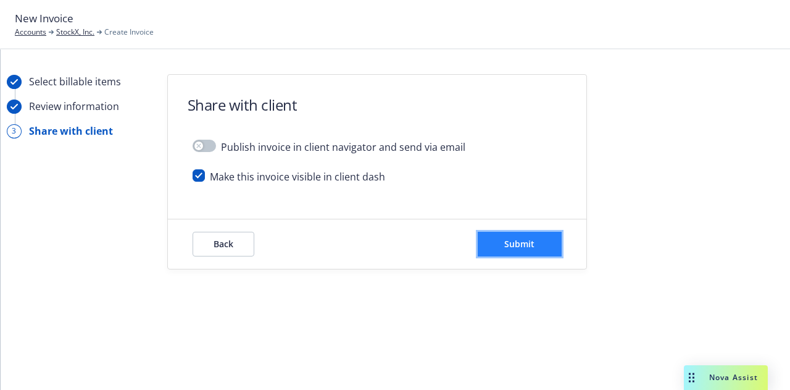
click at [552, 238] on button "Submit" at bounding box center [520, 243] width 84 height 25
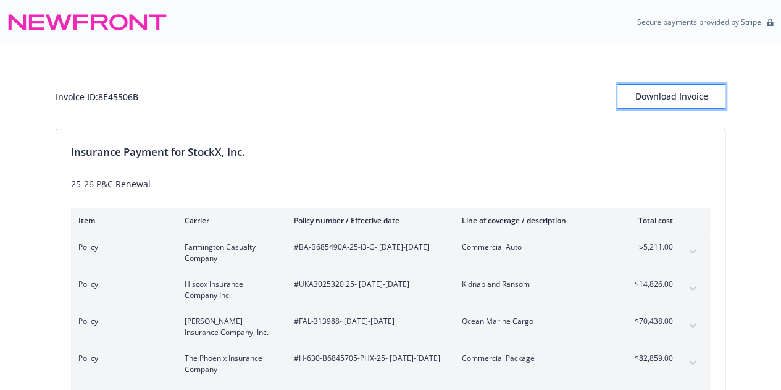
click at [674, 99] on div "Download Invoice" at bounding box center [671, 96] width 108 height 23
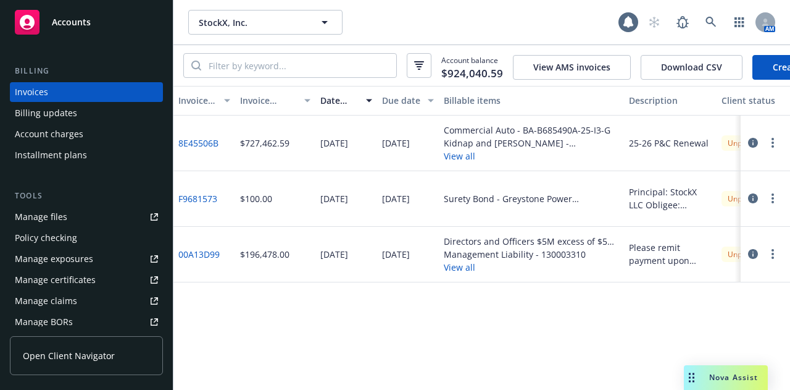
scroll to position [206, 0]
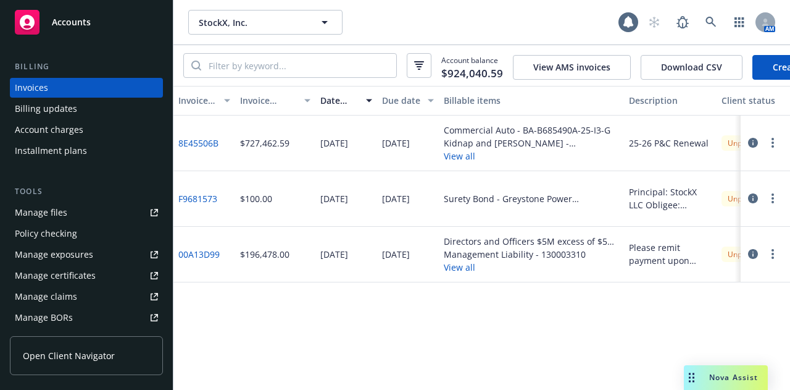
click at [82, 219] on link "Manage files" at bounding box center [86, 212] width 153 height 20
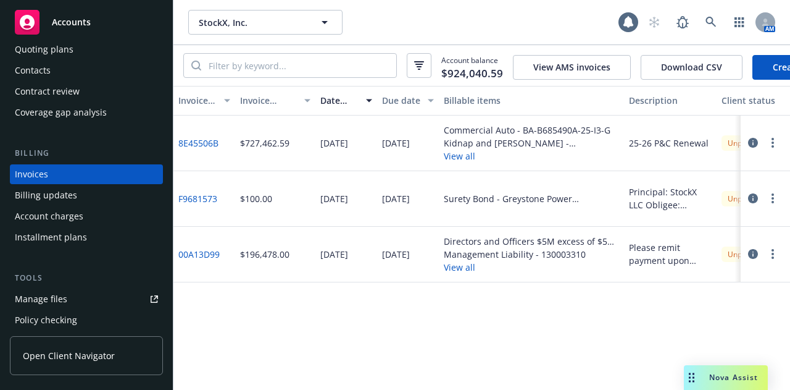
scroll to position [119, 0]
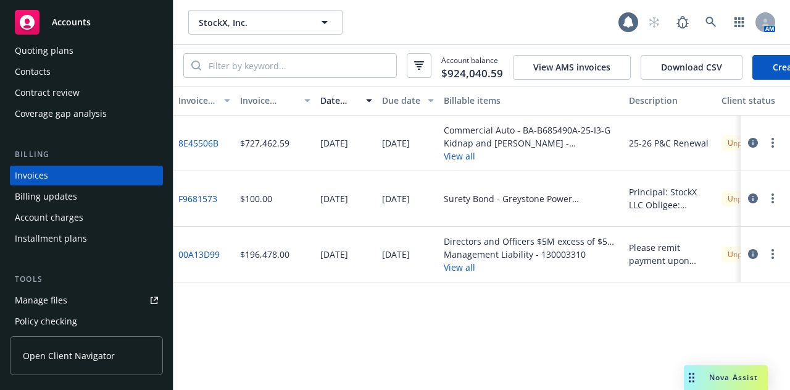
click at [86, 206] on div "Invoices Billing updates Account charges Installment plans" at bounding box center [86, 206] width 153 height 83
click at [88, 213] on div "Account charges" at bounding box center [86, 217] width 143 height 20
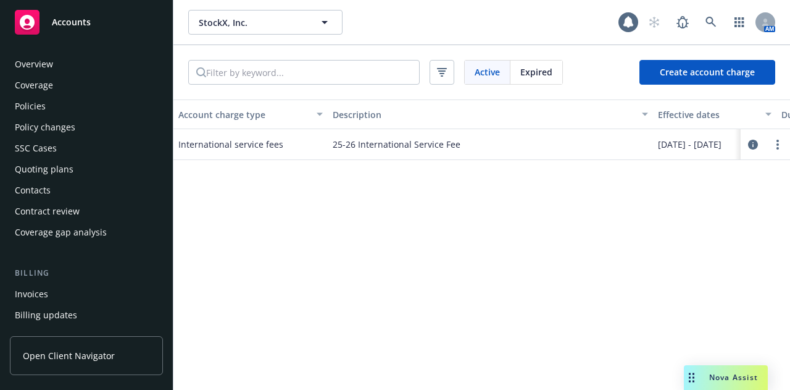
click at [107, 105] on div "Policies" at bounding box center [86, 106] width 143 height 20
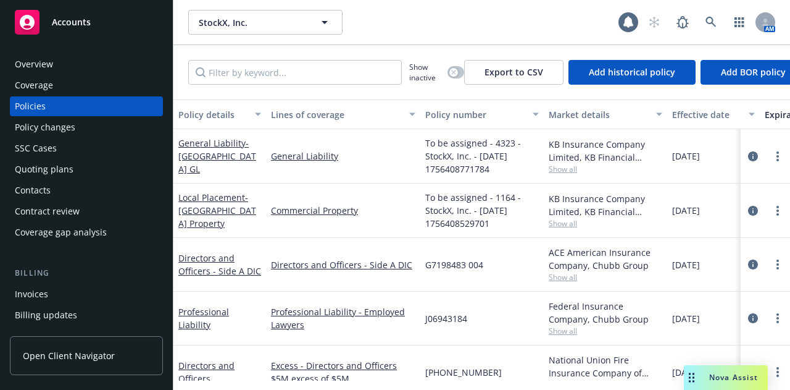
click at [88, 291] on div "Invoices" at bounding box center [86, 294] width 143 height 20
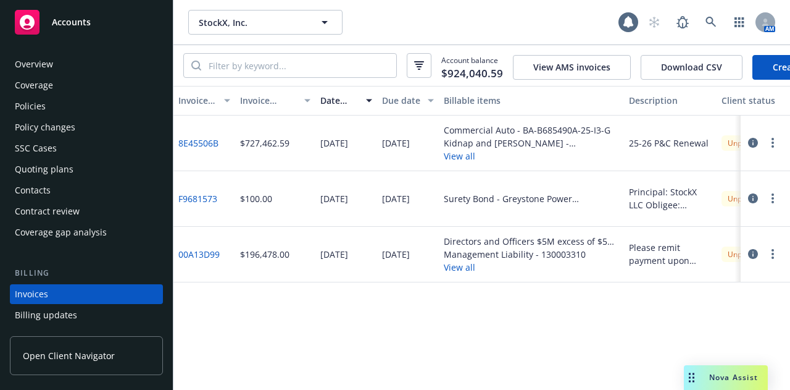
scroll to position [79, 0]
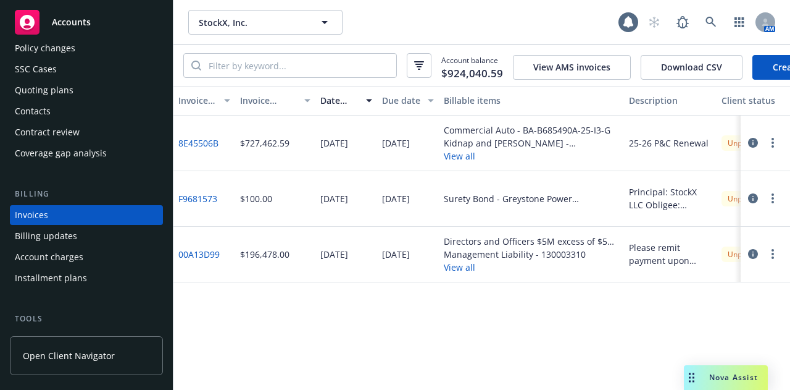
click at [772, 148] on icon "button" at bounding box center [773, 143] width 2 height 10
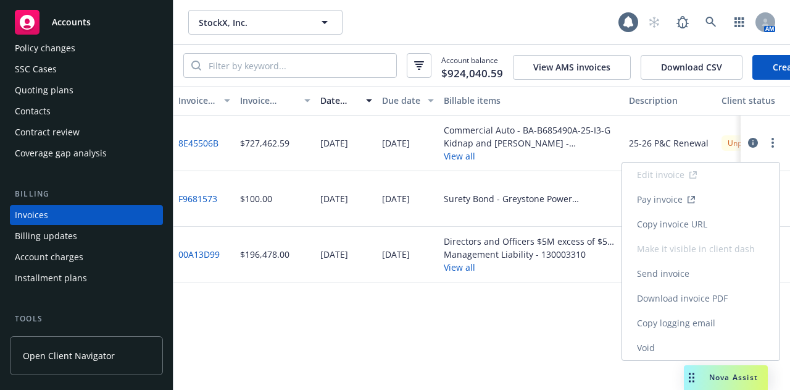
click at [667, 346] on link "Void" at bounding box center [700, 347] width 157 height 25
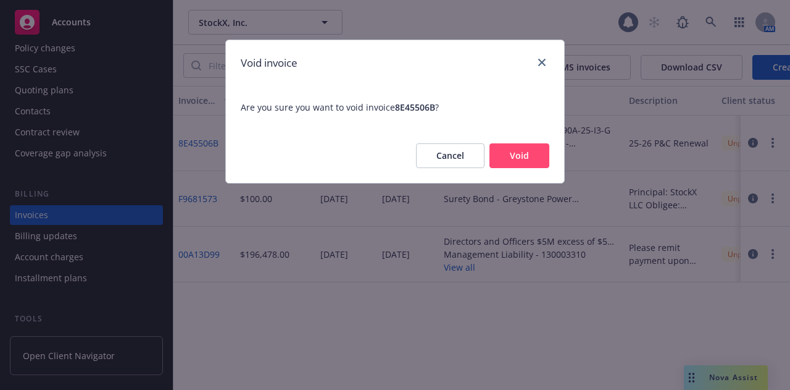
click at [535, 157] on button "Void" at bounding box center [520, 155] width 60 height 25
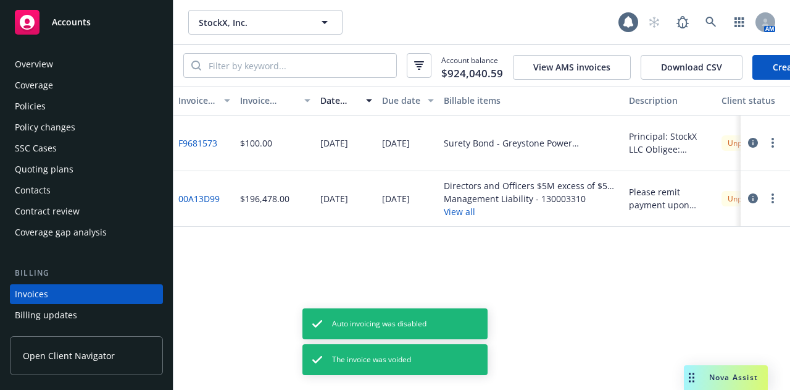
click at [777, 59] on link "Create Invoice" at bounding box center [802, 67] width 101 height 25
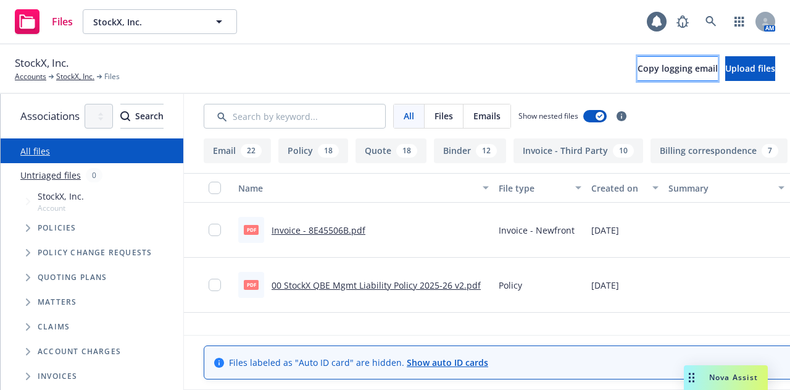
click at [646, 73] on span "Copy logging email" at bounding box center [678, 68] width 80 height 12
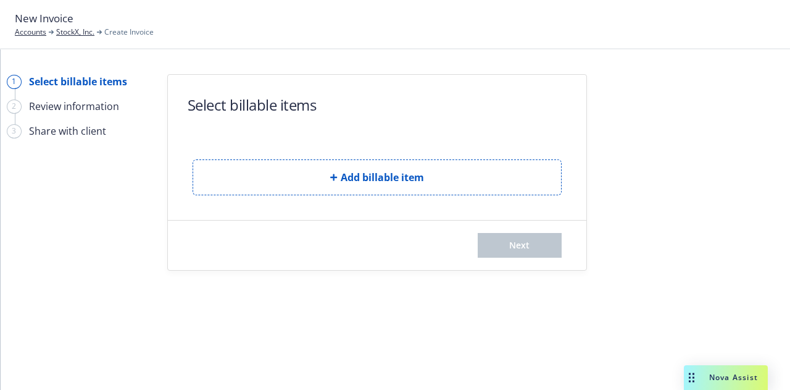
click at [565, 173] on div "Add billable item" at bounding box center [377, 168] width 419 height 56
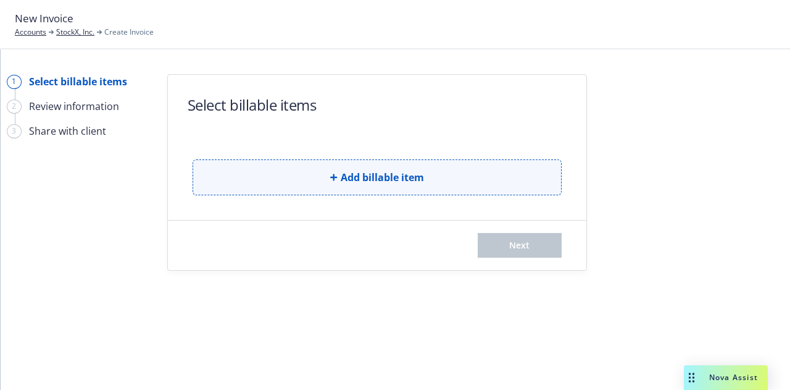
click at [529, 175] on button "Add billable item" at bounding box center [377, 177] width 369 height 36
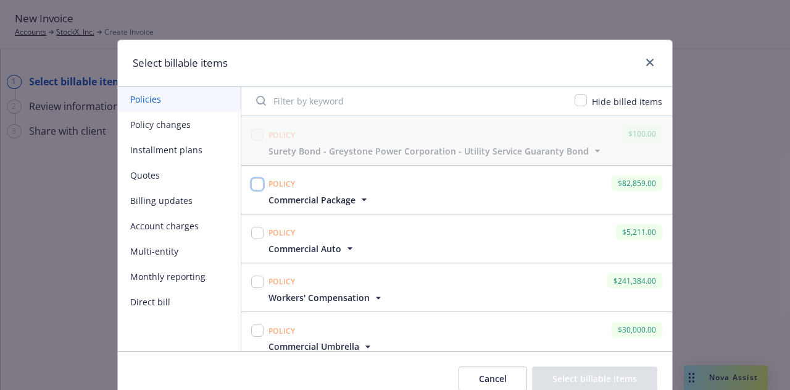
drag, startPoint x: 249, startPoint y: 186, endPoint x: 249, endPoint y: 201, distance: 14.8
click at [251, 186] on input "checkbox" at bounding box center [257, 184] width 12 height 12
checkbox input "true"
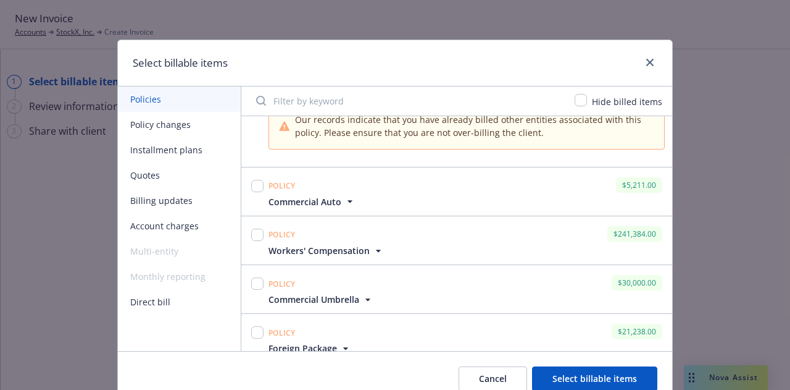
scroll to position [109, 0]
click at [251, 186] on input "checkbox" at bounding box center [257, 185] width 12 height 12
checkbox input "true"
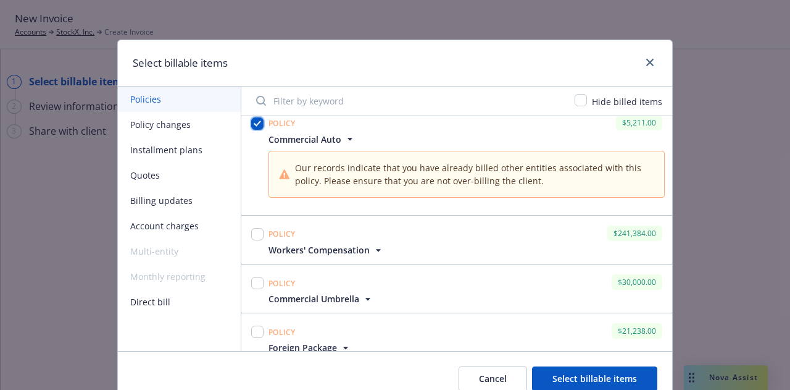
scroll to position [173, 0]
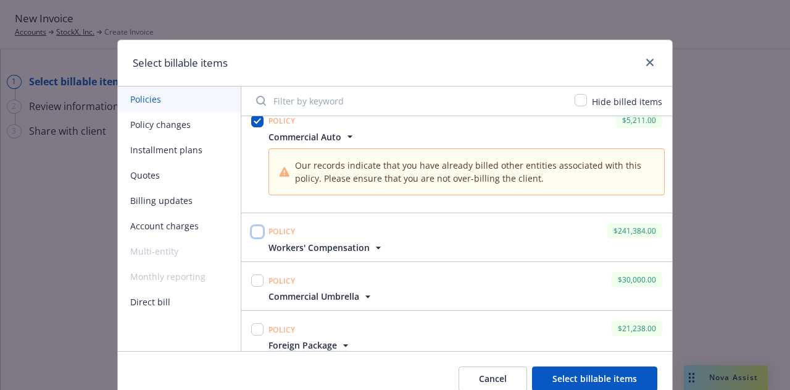
click at [251, 231] on input "checkbox" at bounding box center [257, 231] width 12 height 12
checkbox input "true"
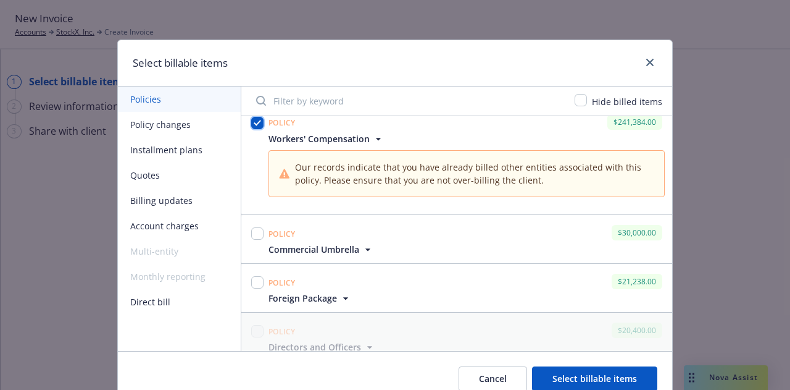
scroll to position [286, 0]
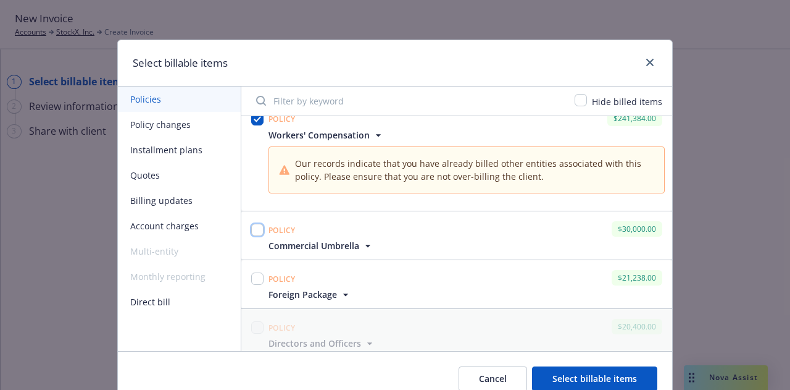
click at [251, 231] on input "checkbox" at bounding box center [257, 229] width 12 height 12
checkbox input "true"
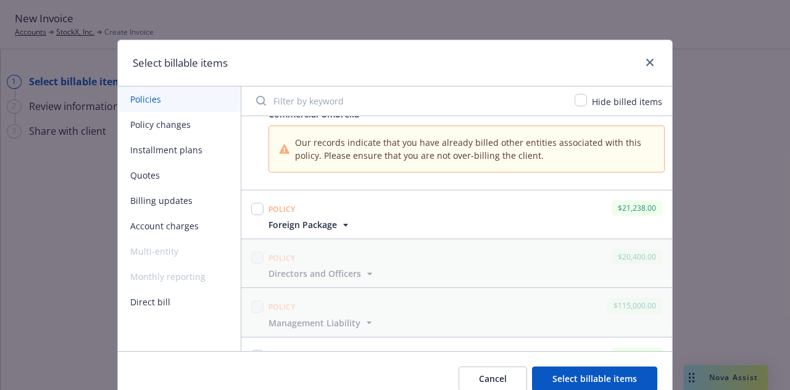
scroll to position [427, 0]
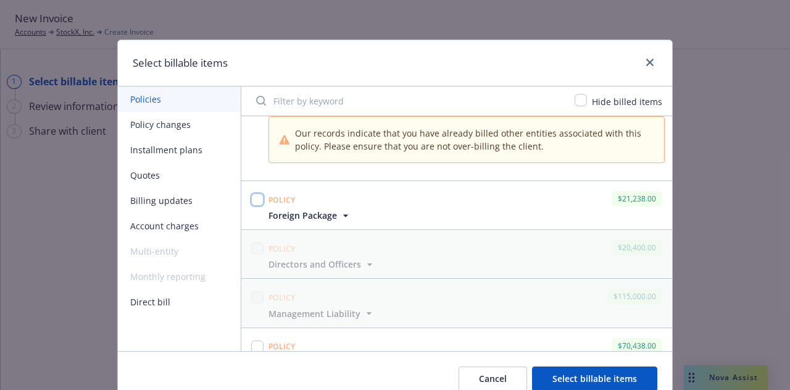
click at [256, 193] on input "checkbox" at bounding box center [257, 199] width 12 height 12
checkbox input "true"
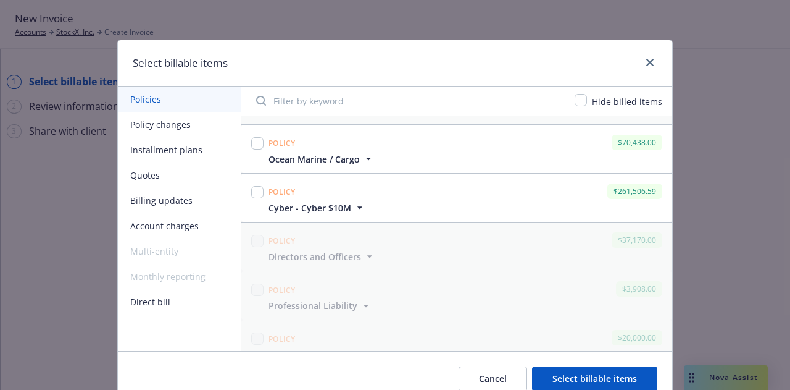
scroll to position [691, 0]
click at [252, 143] on input "checkbox" at bounding box center [257, 144] width 12 height 12
checkbox input "true"
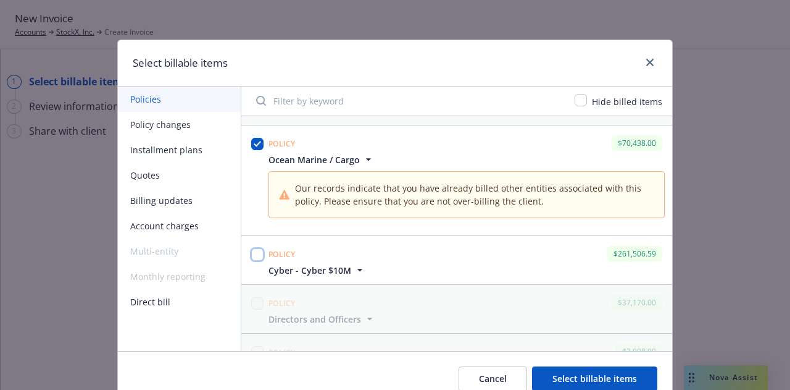
click at [254, 250] on input "checkbox" at bounding box center [257, 254] width 12 height 12
checkbox input "true"
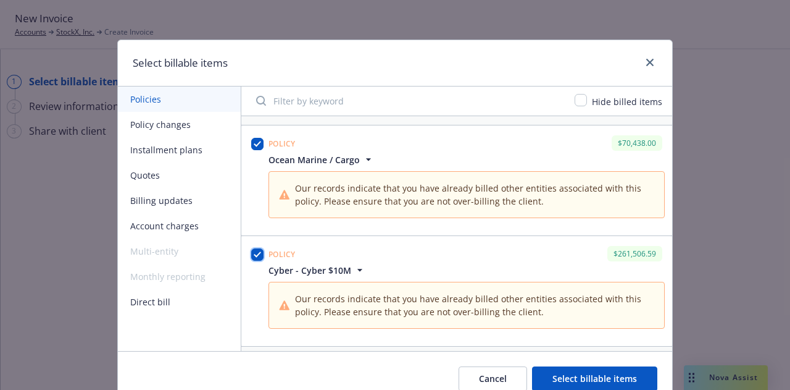
scroll to position [775, 0]
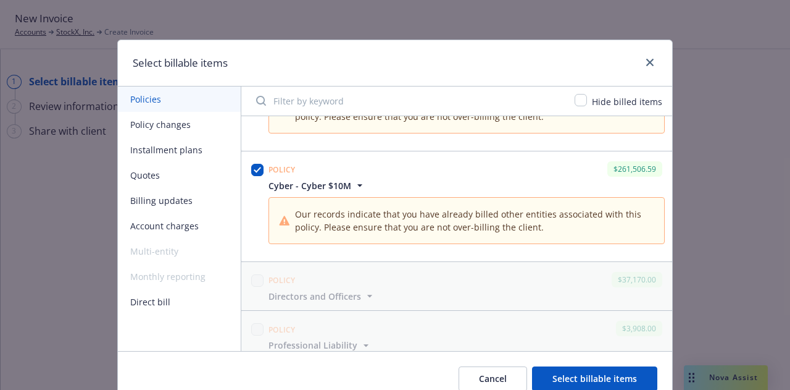
click at [170, 232] on button "Account charges" at bounding box center [179, 225] width 123 height 25
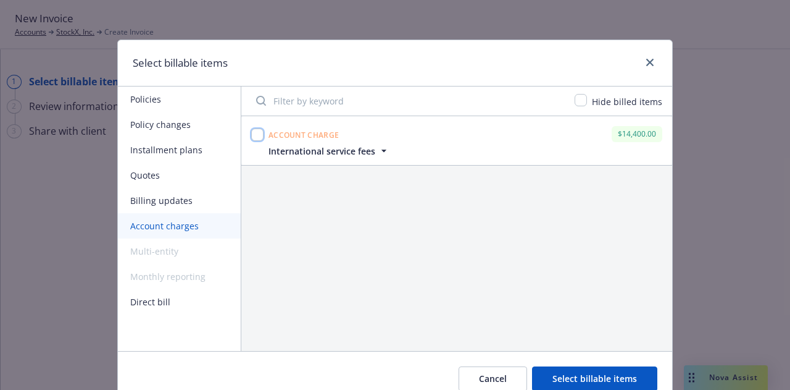
click at [254, 135] on input "checkbox" at bounding box center [257, 134] width 12 height 12
checkbox input "true"
click at [620, 373] on button "Select billable items" at bounding box center [594, 378] width 125 height 25
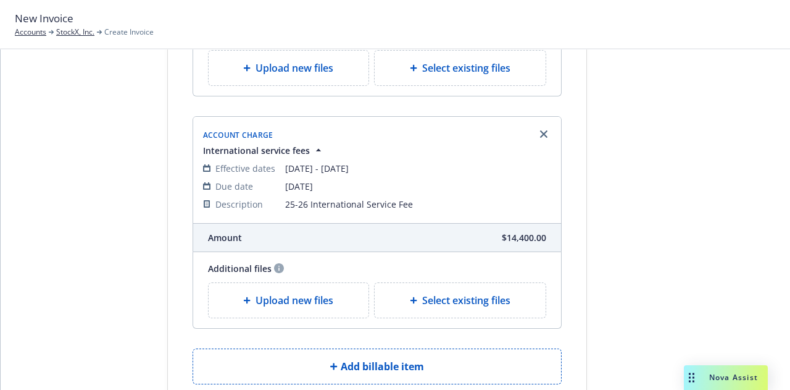
scroll to position [2035, 0]
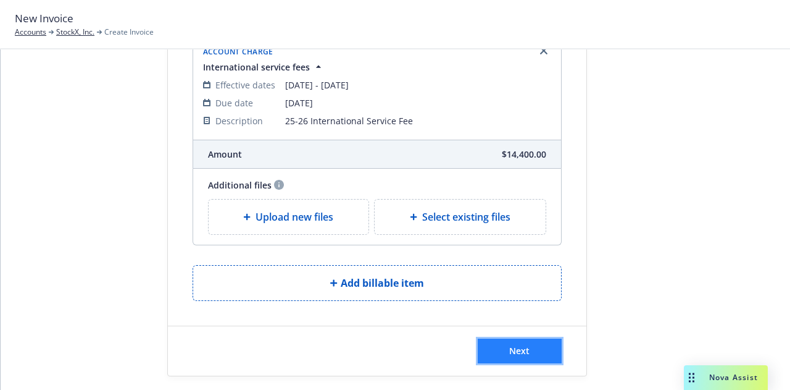
click at [502, 338] on button "Next" at bounding box center [520, 350] width 84 height 25
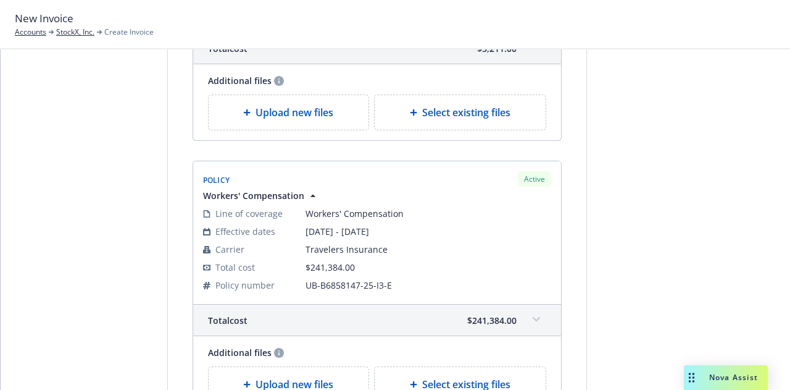
scroll to position [0, 0]
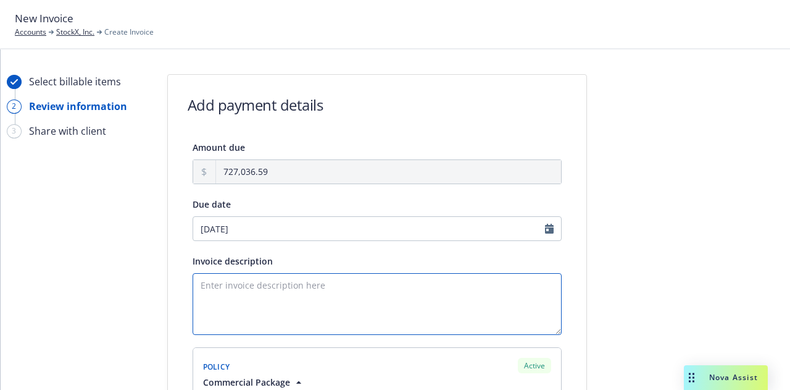
click at [314, 290] on textarea "Invoice description" at bounding box center [377, 304] width 369 height 62
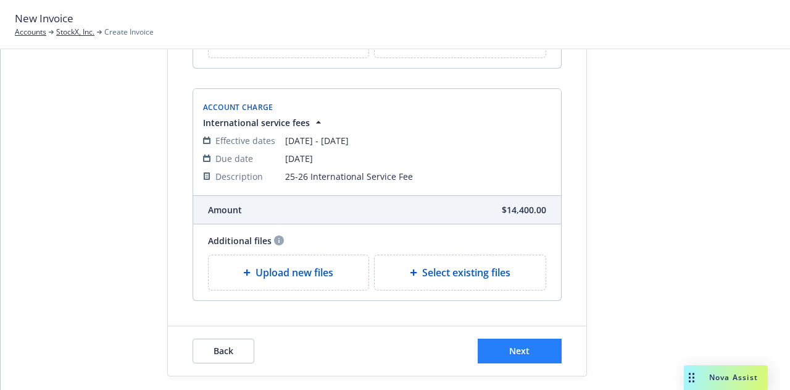
type textarea "25-26 P&C Renewal Invoice"
click at [524, 338] on button "Next" at bounding box center [520, 350] width 84 height 25
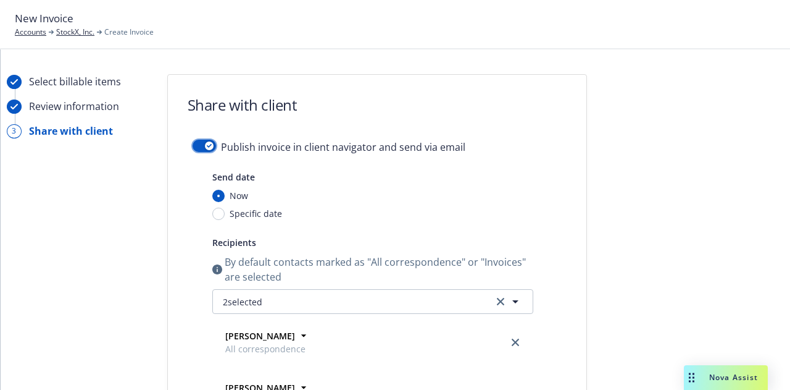
click at [199, 151] on button "button" at bounding box center [204, 146] width 23 height 12
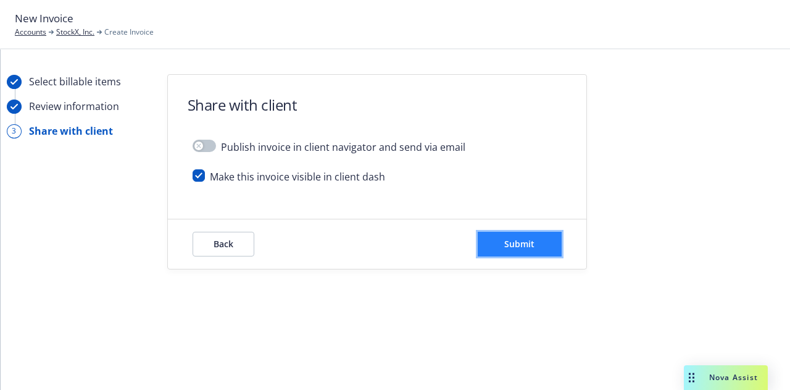
click at [520, 248] on span "Submit" at bounding box center [519, 244] width 30 height 12
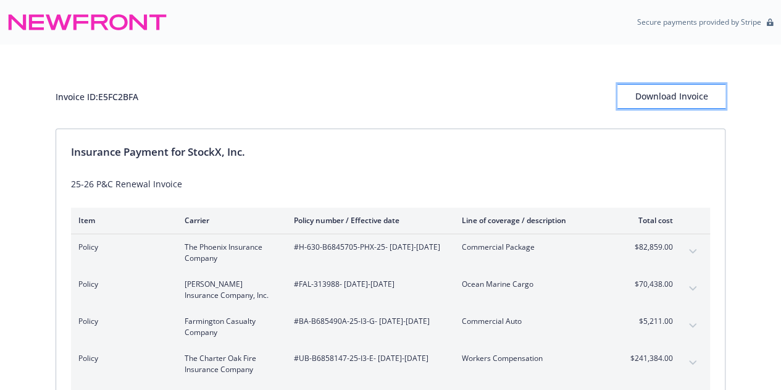
click at [673, 95] on div "Download Invoice" at bounding box center [671, 96] width 108 height 23
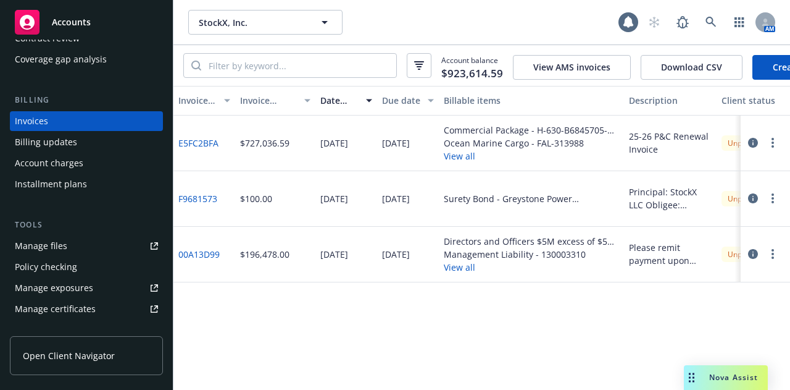
scroll to position [175, 0]
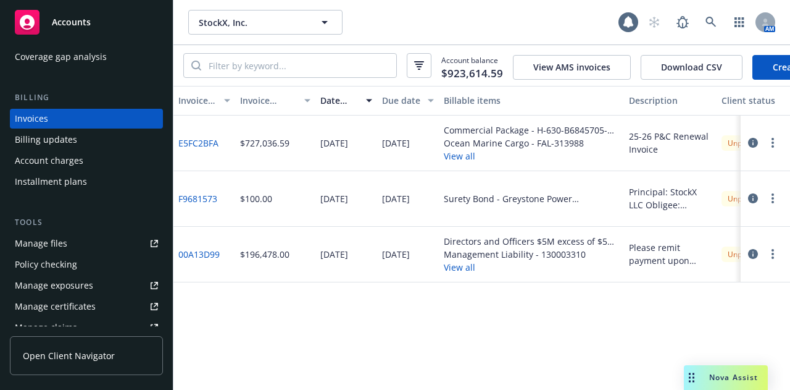
click at [90, 245] on link "Manage files" at bounding box center [86, 243] width 153 height 20
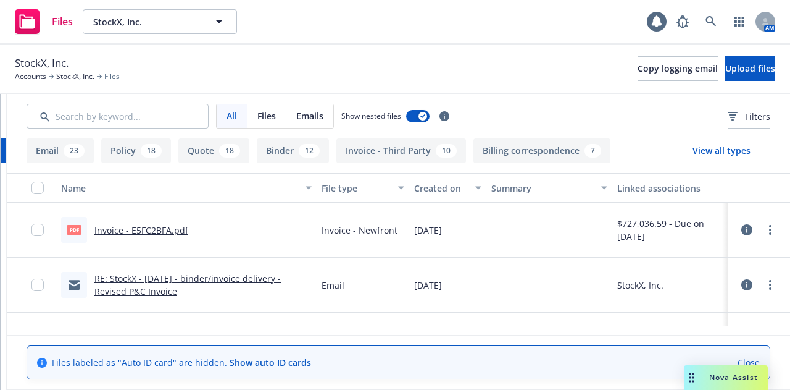
scroll to position [0, 235]
click at [769, 283] on icon "more" at bounding box center [770, 285] width 2 height 10
click at [696, 191] on link "Archive" at bounding box center [717, 194] width 123 height 25
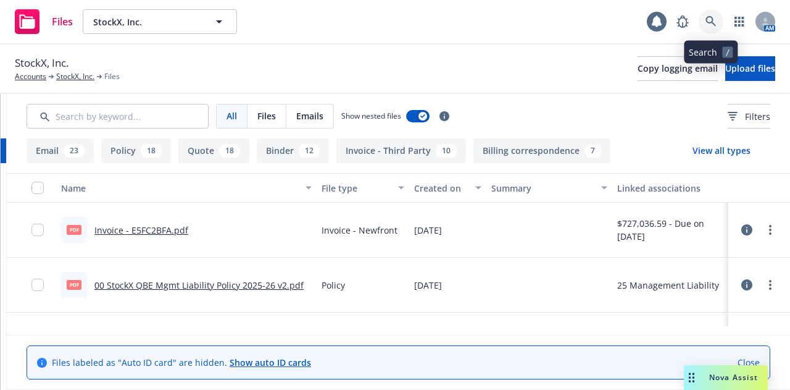
click at [709, 22] on icon at bounding box center [711, 21] width 11 height 11
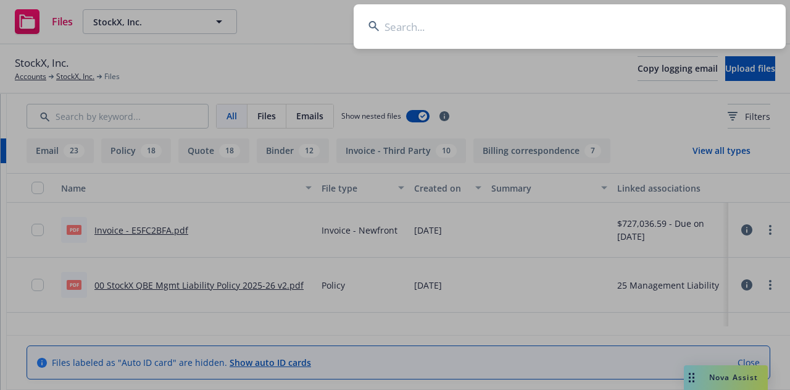
click at [573, 27] on input at bounding box center [570, 26] width 432 height 44
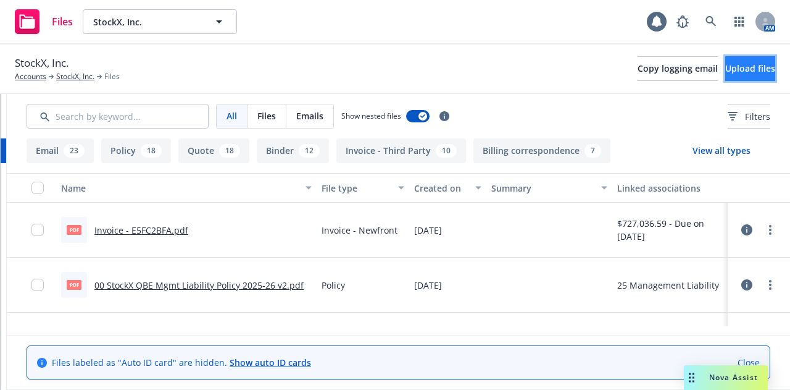
click at [746, 77] on button "Upload files" at bounding box center [750, 68] width 50 height 25
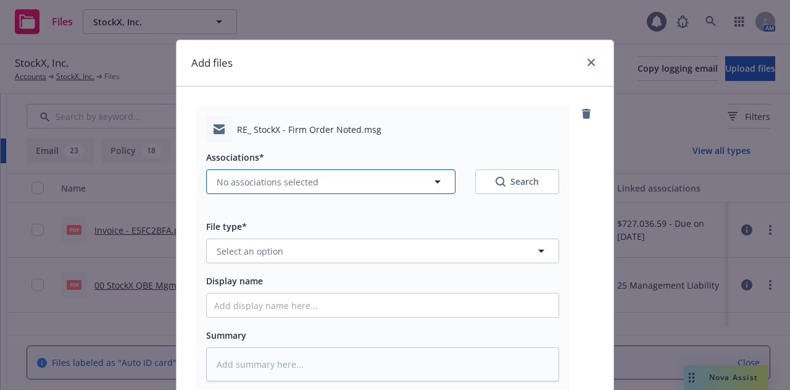
click at [362, 178] on button "No associations selected" at bounding box center [330, 181] width 249 height 25
type textarea "x"
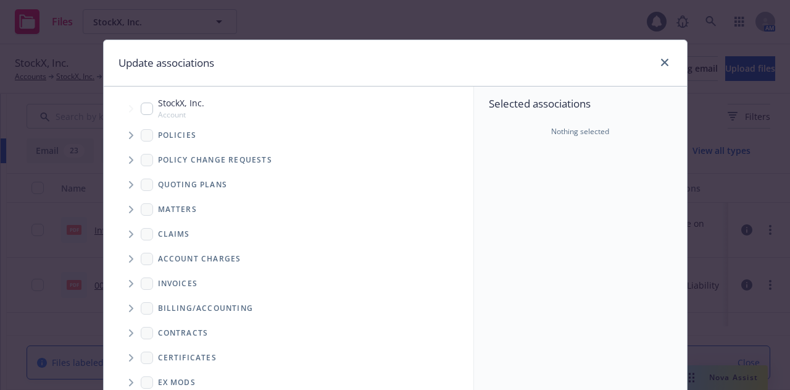
click at [135, 104] on span "Tree Example" at bounding box center [131, 109] width 20 height 20
checkbox input "true"
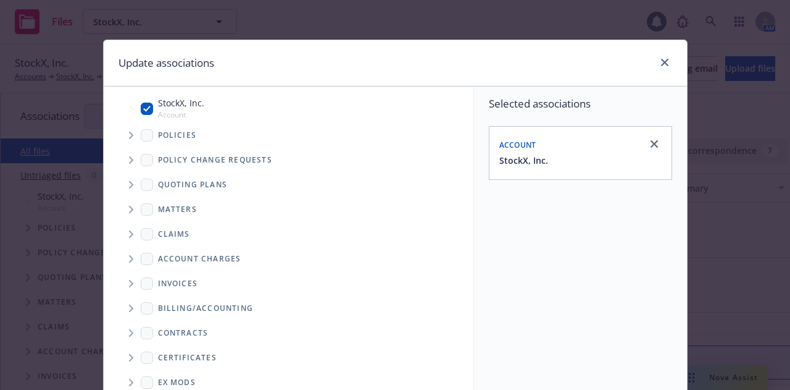
scroll to position [223, 0]
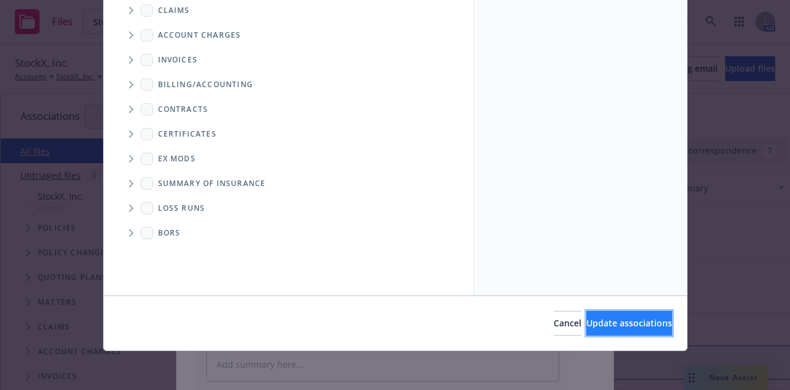
click at [632, 319] on span "Update associations" at bounding box center [629, 323] width 86 height 12
type textarea "x"
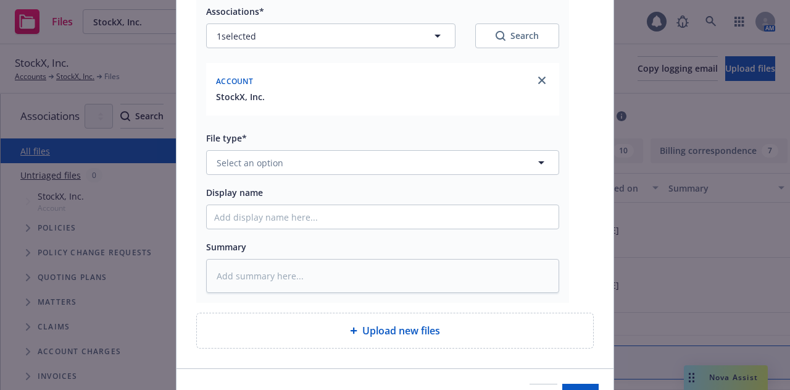
scroll to position [153, 0]
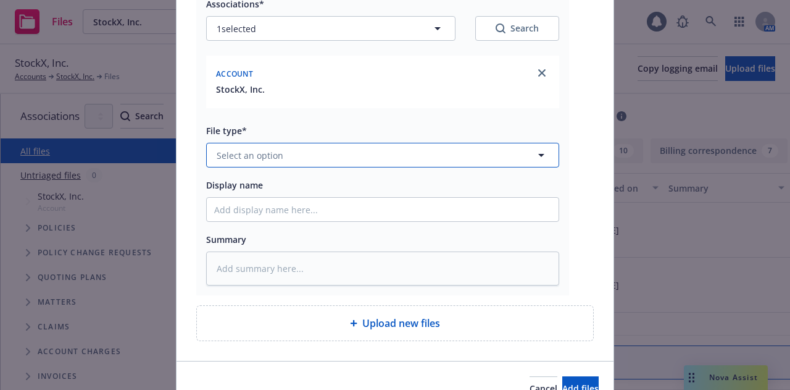
click at [414, 151] on button "Select an option" at bounding box center [382, 155] width 353 height 25
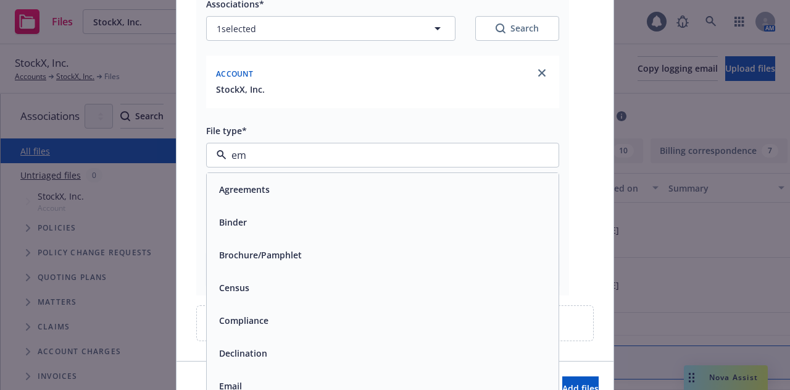
type input "ema"
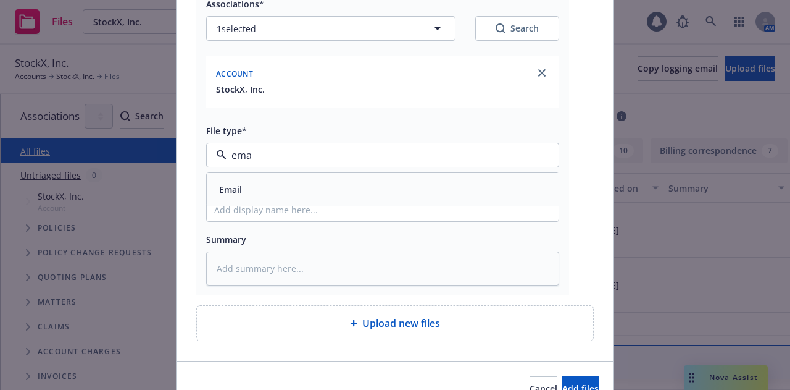
click at [421, 193] on div "Email" at bounding box center [382, 189] width 337 height 18
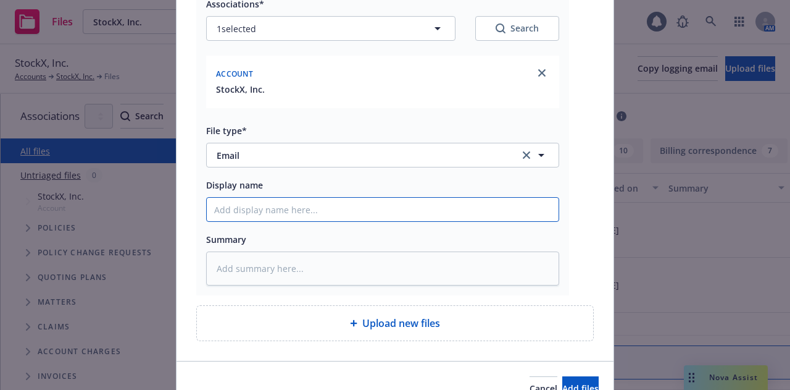
click at [419, 208] on input "Display name" at bounding box center [383, 209] width 352 height 23
type textarea "x"
type input "2"
type textarea "x"
type input "25"
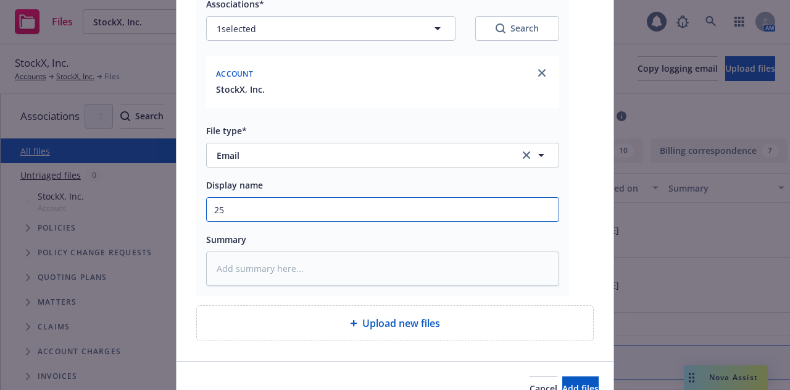
type textarea "x"
type input "25-"
type textarea "x"
type input "25-2"
type textarea "x"
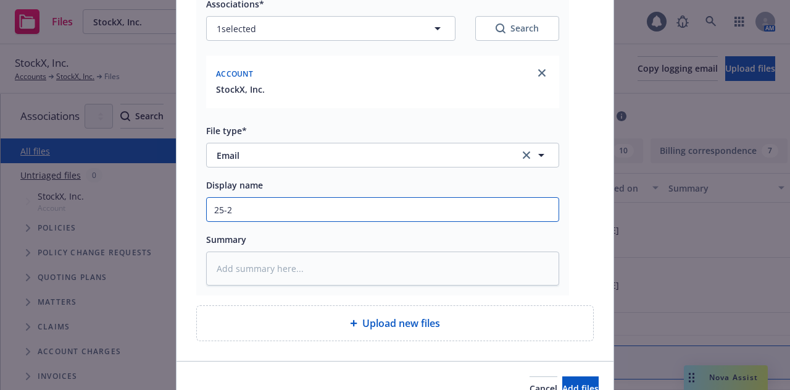
type input "25-26"
type textarea "x"
type input "25-26"
type textarea "x"
type input "25-26 C"
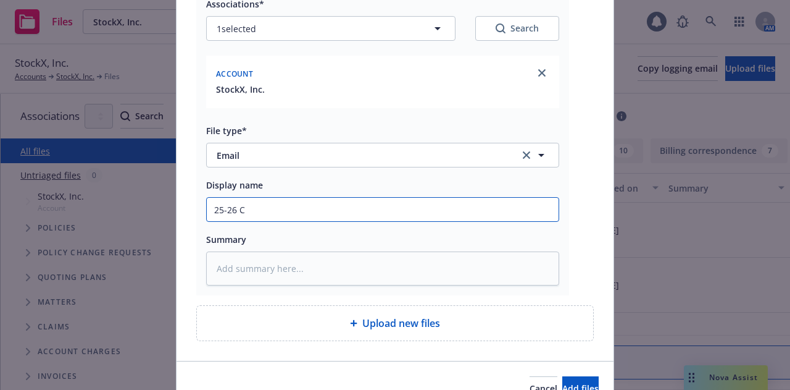
type textarea "x"
type input "25-26 Cy"
type textarea "x"
type input "25-26 Cye"
type textarea "x"
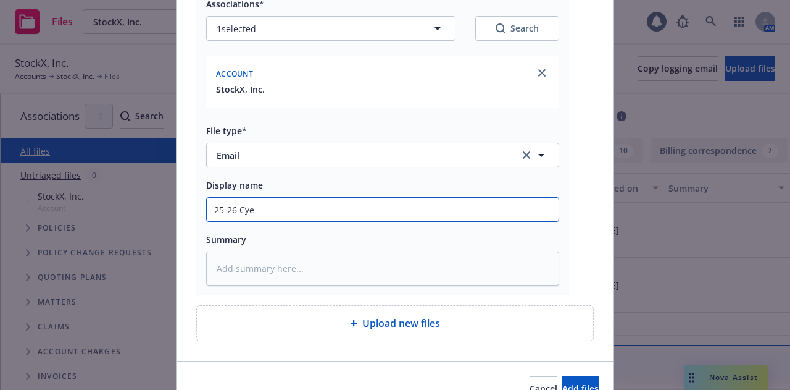
type input "25-26 Cyeb"
type textarea "x"
type input "25-26 Cyebr"
type textarea "x"
type input "25-26 Cyeb"
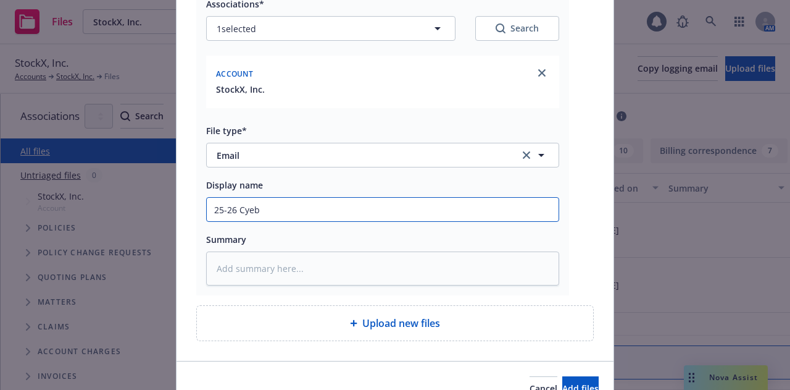
type textarea "x"
type input "25-26 Cye"
type textarea "x"
type input "25-26 Cy"
type textarea "x"
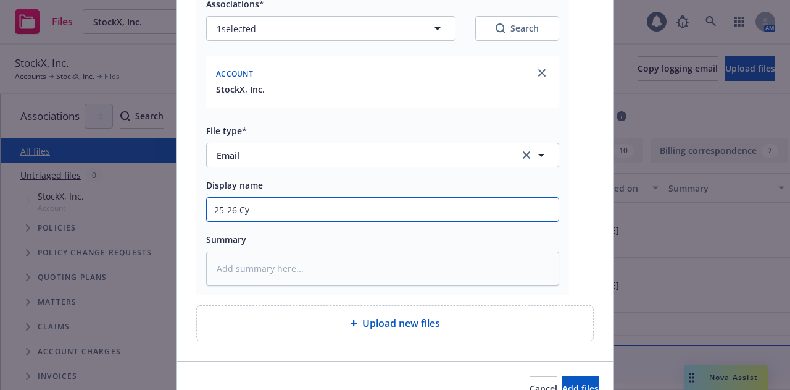
type input "25-26 C"
type textarea "x"
type input "25-26"
type textarea "x"
type input "25-26"
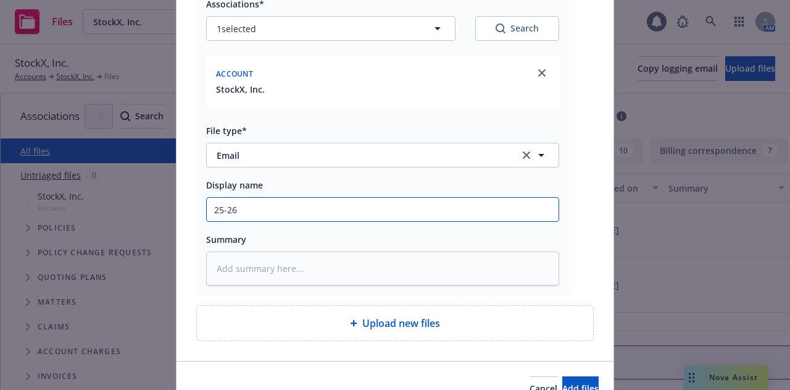
type textarea "x"
type input "25-26"
type textarea "x"
type input "25-26 C"
type textarea "x"
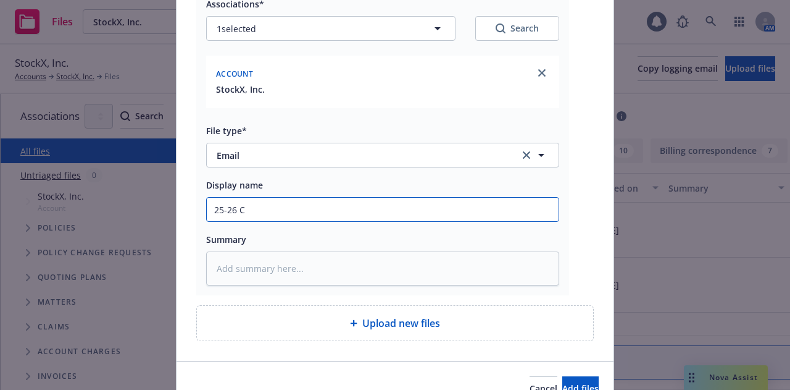
type input "25-26 Cy"
type textarea "x"
type input "25-26 Cyb"
type textarea "x"
type input "25-26 Cybe"
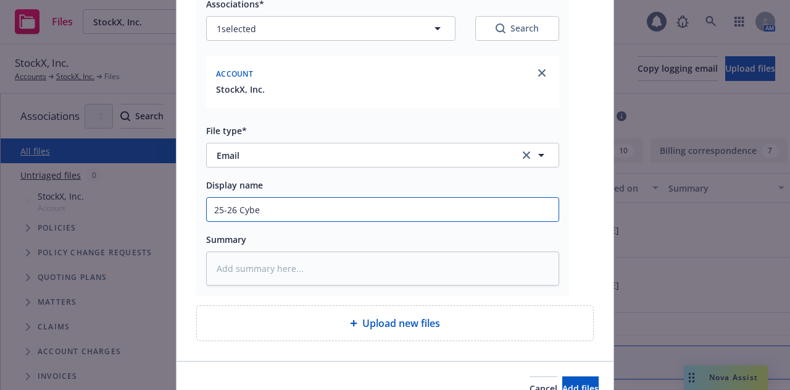
type textarea "x"
type input "25-26 Cyber"
type textarea "x"
type input "25-26 Cyber E"
type textarea "x"
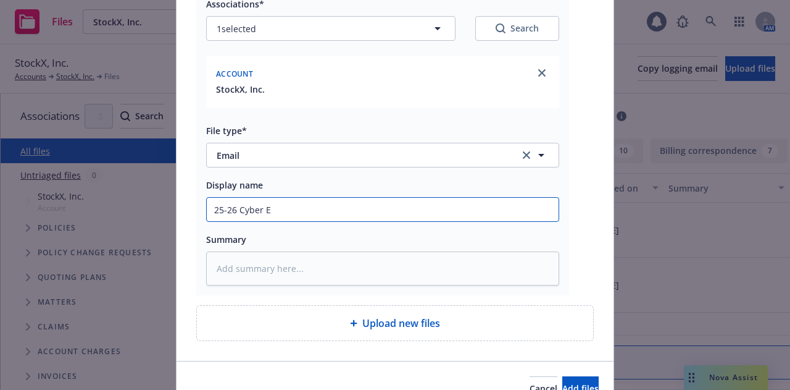
type input "25-26 Cyber E&"
type textarea "x"
type input "25-26 Cyber E&O"
type textarea "x"
type input "25-26 Cyber E&O"
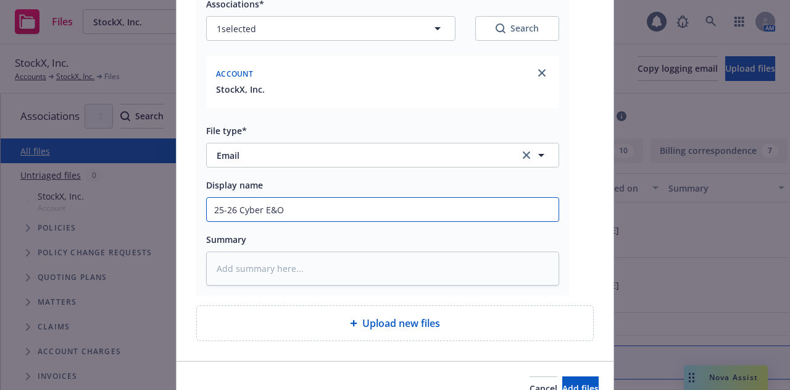
type textarea "x"
type input "25-26 Cyber E&O p"
type textarea "x"
type input "25-26 Cyber E&O pr"
type textarea "x"
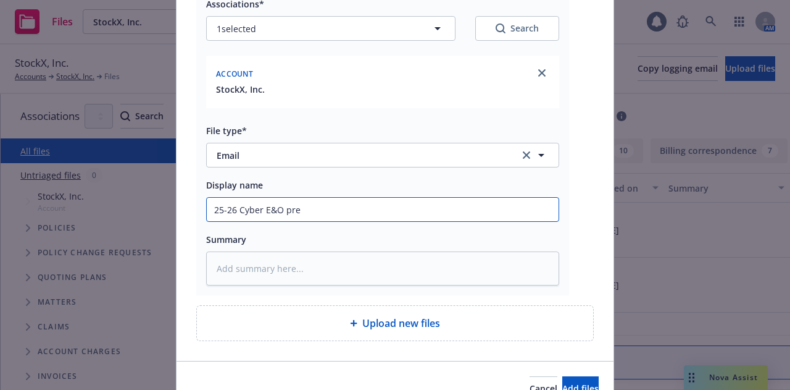
type input "25-26 Cyber E&O prem"
type textarea "x"
type input "25-26 Cyber E&O premi"
type textarea "x"
type input "25-26 Cyber E&O premium"
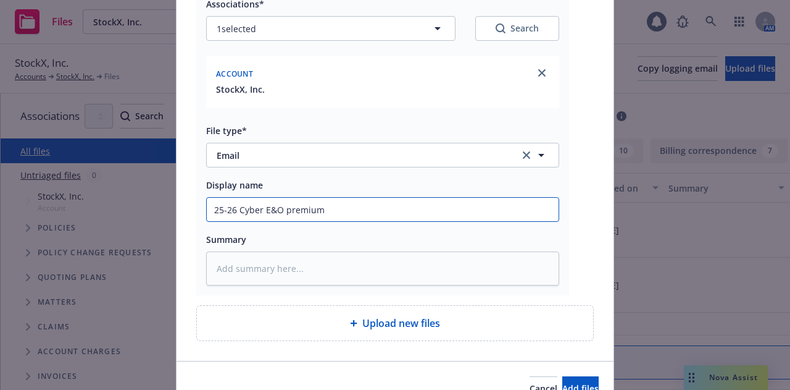
type textarea "x"
type input "25-26 Cyber E&O premium"
type textarea "x"
type input "25-26 Cyber E&O premium b"
type textarea "x"
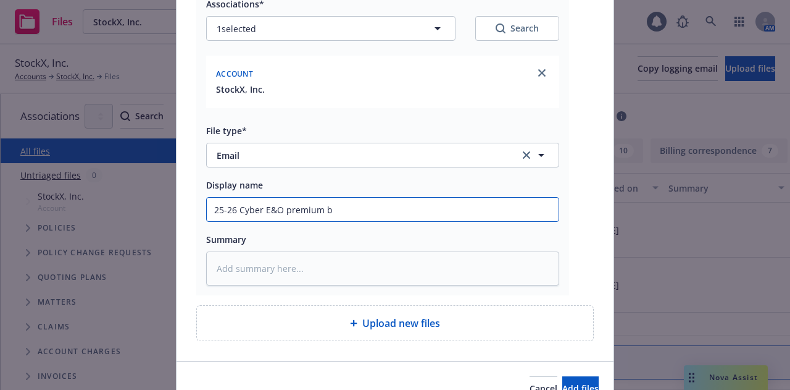
type input "25-26 Cyber E&O premium br"
type textarea "x"
type input "25-26 Cyber E&O premium bre"
type textarea "x"
type input "25-26 Cyber E&O premium break"
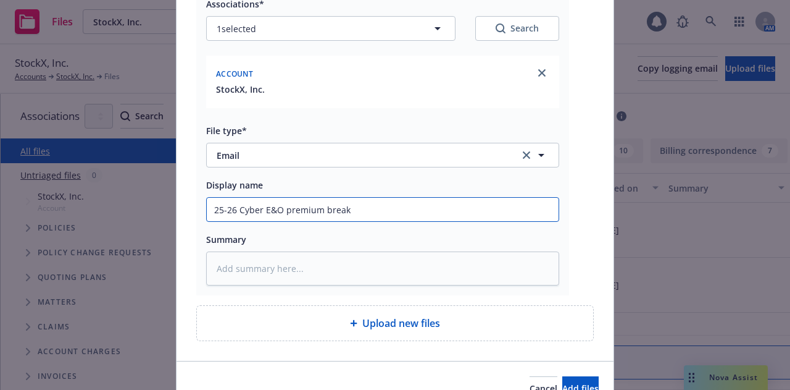
type textarea "x"
type input "25-26 Cyber E&O premium breakd"
type textarea "x"
type input "25-26 Cyber E&O premium breakdo"
type textarea "x"
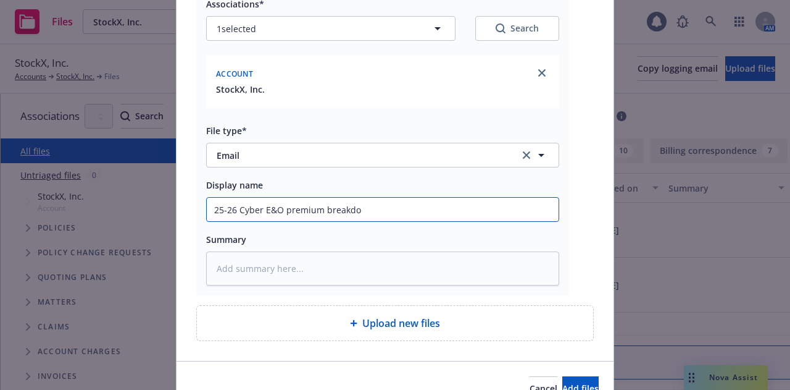
type input "25-26 Cyber E&O premium breakdow"
type textarea "x"
type input "25-26 Cyber E&O premium breakdown"
type textarea "x"
type input "25-26 Cyber E&O premium breakdown"
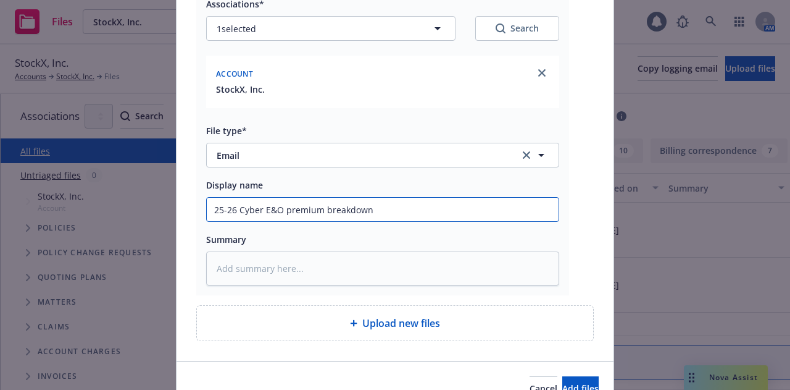
type textarea "x"
type input "25-26 Cyber E&O premium breakdown f"
type textarea "x"
type input "25-26 Cyber E&O premium breakdown fro"
type textarea "x"
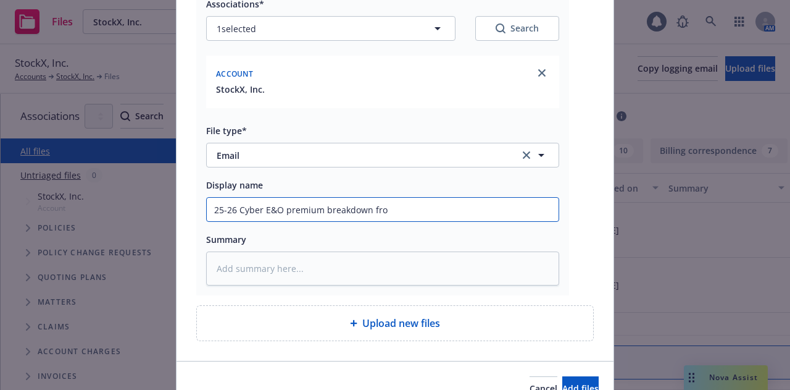
type input "25-26 Cyber E&O premium breakdown from"
type textarea "x"
type input "25-26 Cyber E&O premium breakdown from"
type textarea "x"
type input "25-26 Cyber E&O premium breakdown from c"
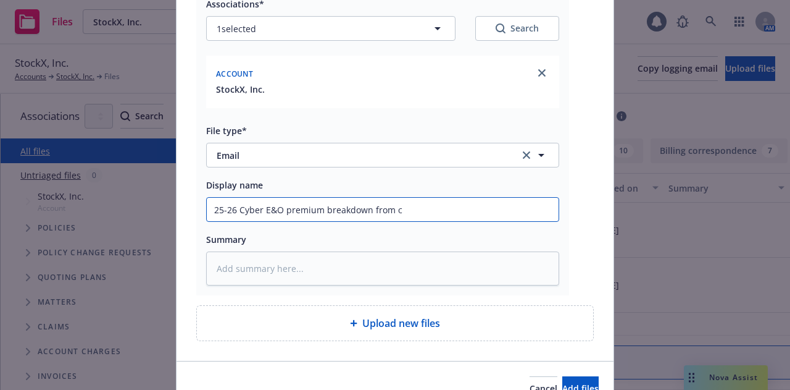
type textarea "x"
type input "25-26 Cyber E&O premium breakdown from ca"
type textarea "x"
type input "25-26 Cyber E&O premium breakdown from car"
type textarea "x"
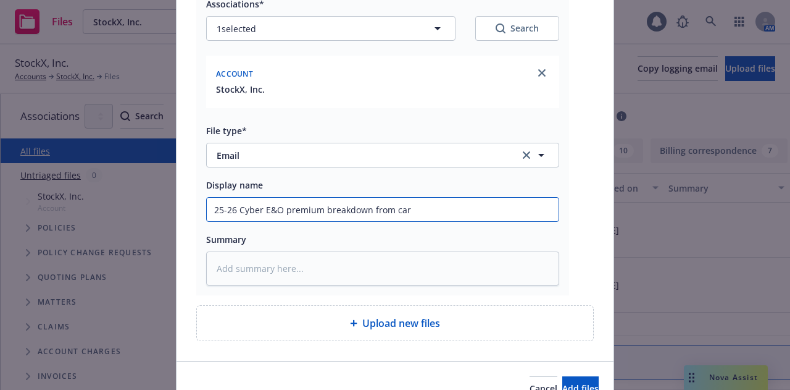
type input "25-26 Cyber E&O premium breakdown from carr"
type textarea "x"
type input "25-26 Cyber E&O premium breakdown from carri"
type textarea "x"
type input "25-26 Cyber E&O premium breakdown from carrie"
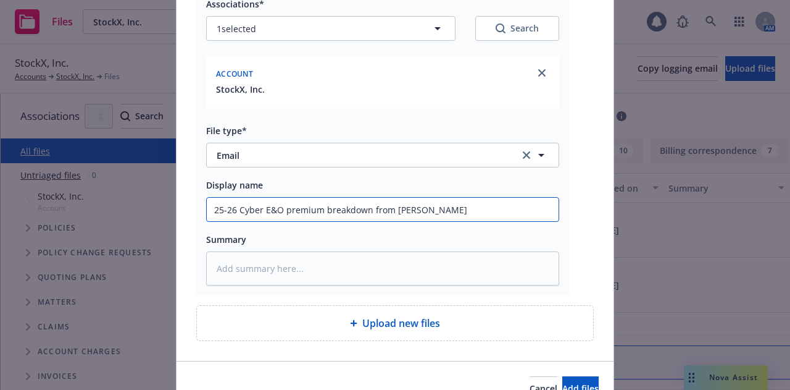
type textarea "x"
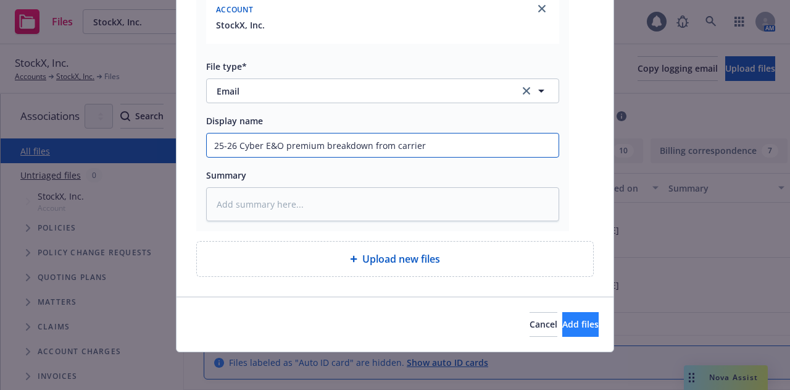
type input "25-26 Cyber E&O premium breakdown from carrier"
click at [562, 312] on button "Add files" at bounding box center [580, 324] width 36 height 25
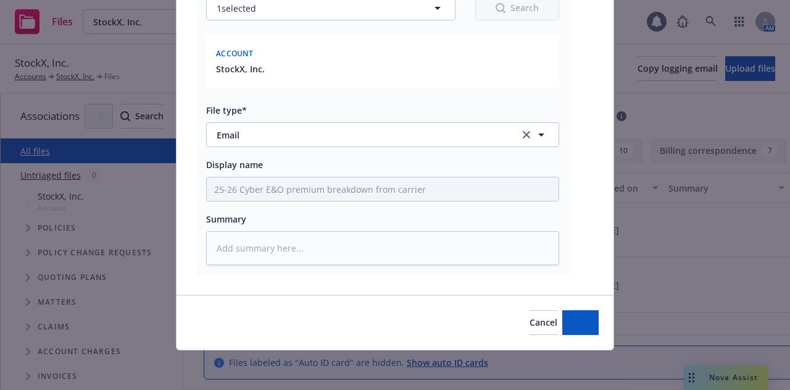
scroll to position [172, 0]
type textarea "x"
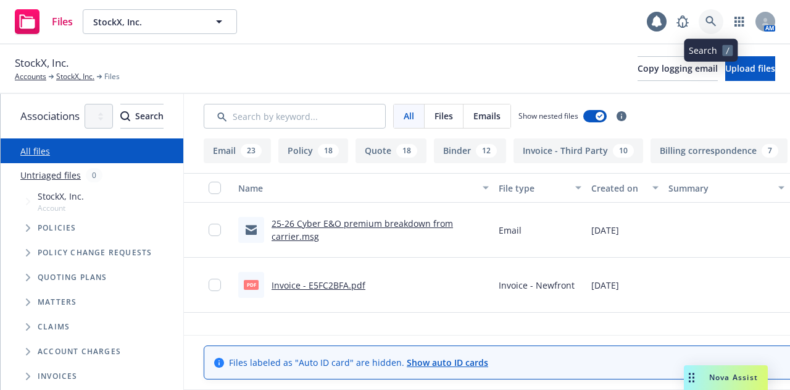
click at [714, 21] on icon at bounding box center [711, 21] width 11 height 11
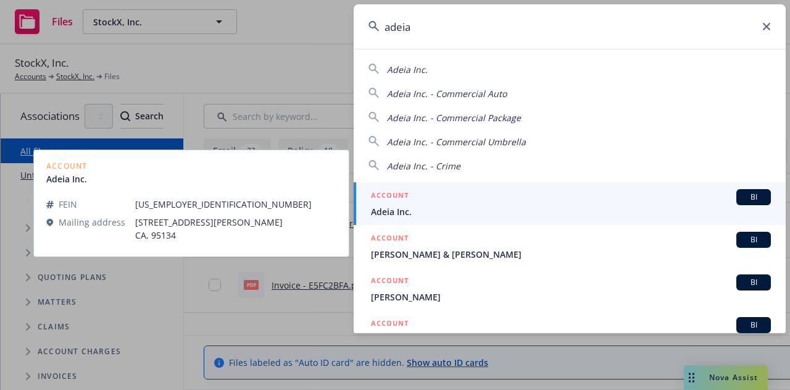
type input "adeia"
click at [610, 199] on div "ACCOUNT BI" at bounding box center [571, 197] width 400 height 16
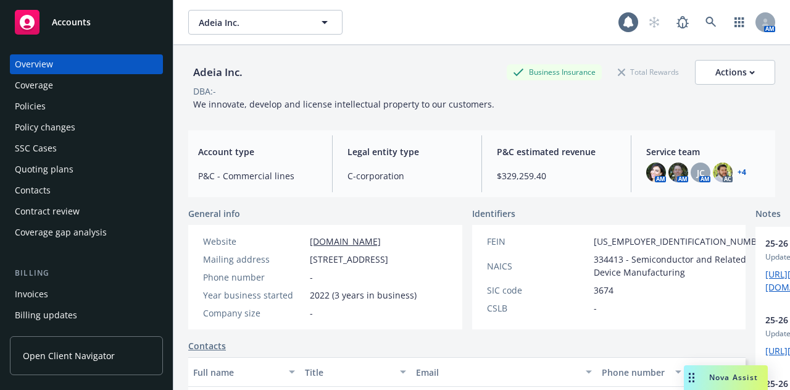
click at [114, 115] on div "Policies" at bounding box center [86, 106] width 143 height 20
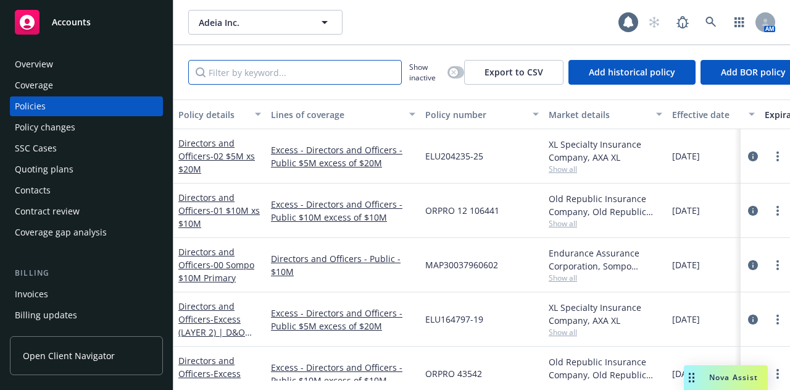
click at [362, 75] on input "Filter by keyword..." at bounding box center [295, 72] width 214 height 25
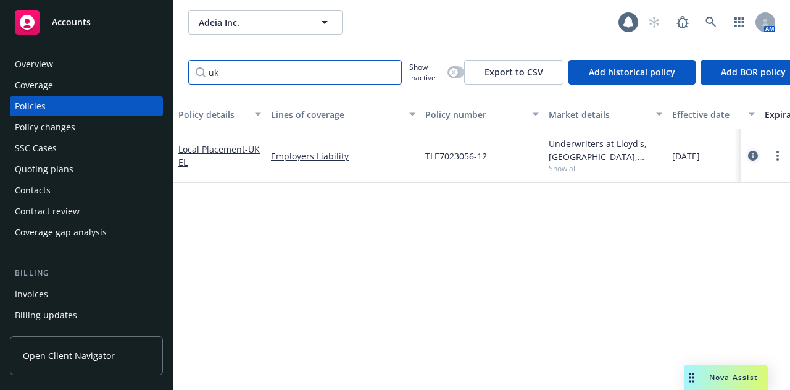
type input "uk"
click at [752, 160] on link "circleInformation" at bounding box center [753, 155] width 15 height 15
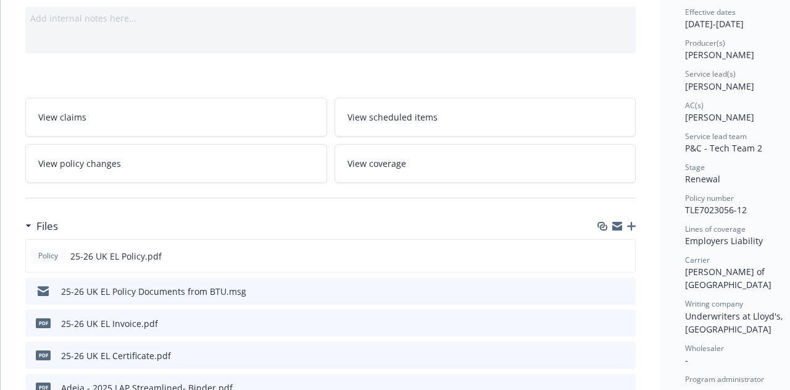
scroll to position [127, 0]
click at [619, 317] on div at bounding box center [615, 321] width 31 height 13
click at [625, 319] on icon "preview file" at bounding box center [624, 321] width 11 height 9
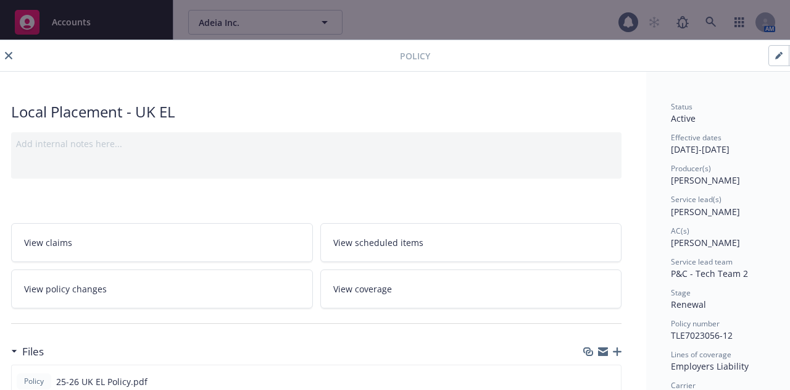
scroll to position [0, 0]
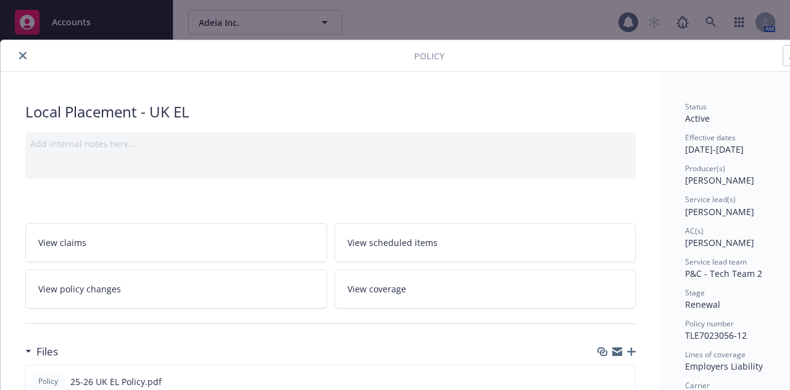
click at [22, 55] on icon "close" at bounding box center [22, 55] width 7 height 7
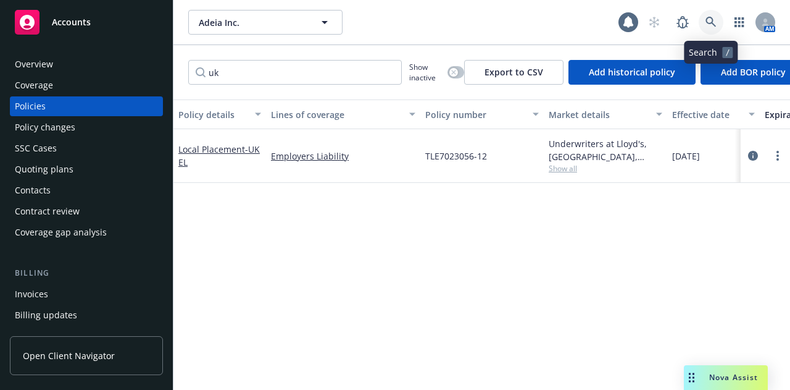
click at [706, 19] on icon at bounding box center [711, 22] width 11 height 11
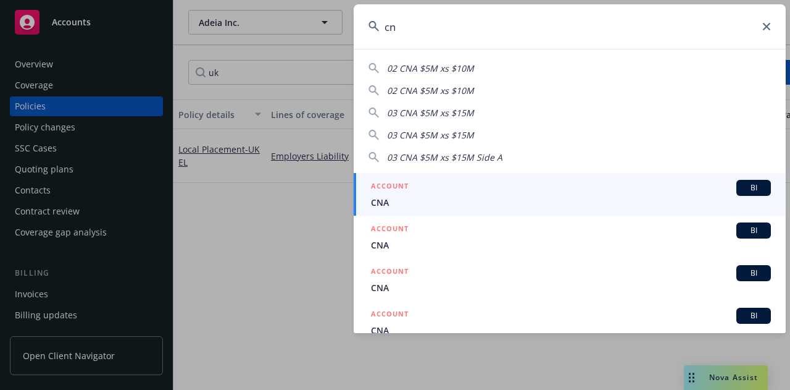
type input "c"
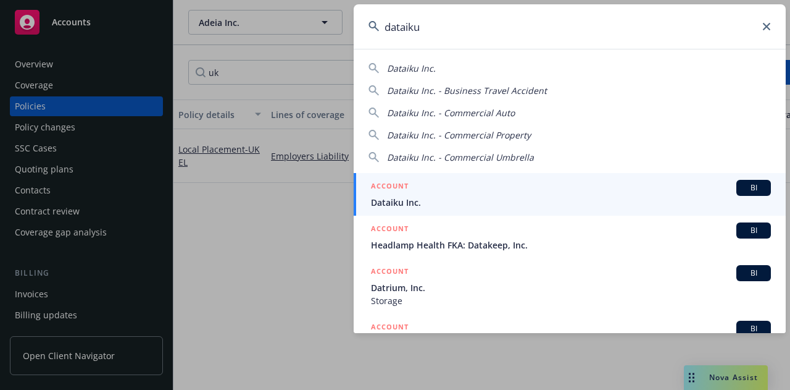
type input "dataiku"
click at [556, 203] on span "Dataiku Inc." at bounding box center [571, 202] width 400 height 13
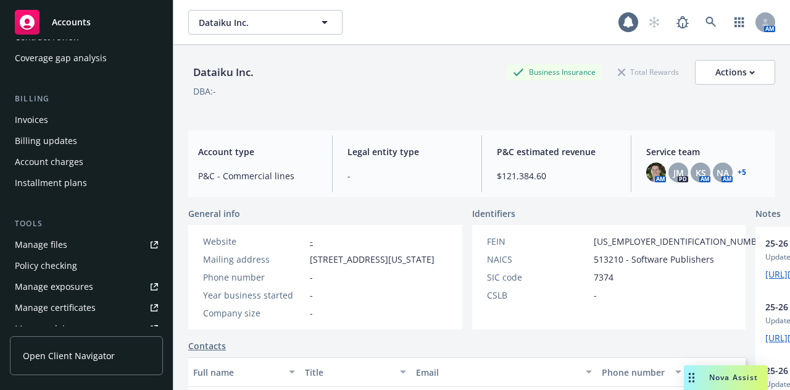
scroll to position [175, 0]
click at [90, 250] on link "Manage files" at bounding box center [86, 243] width 153 height 20
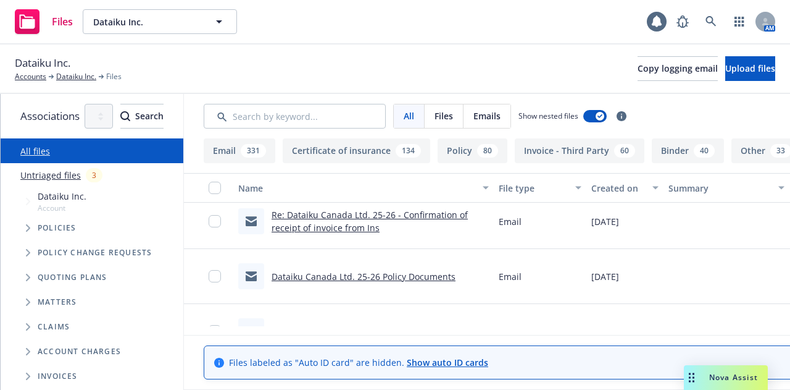
scroll to position [276, 0]
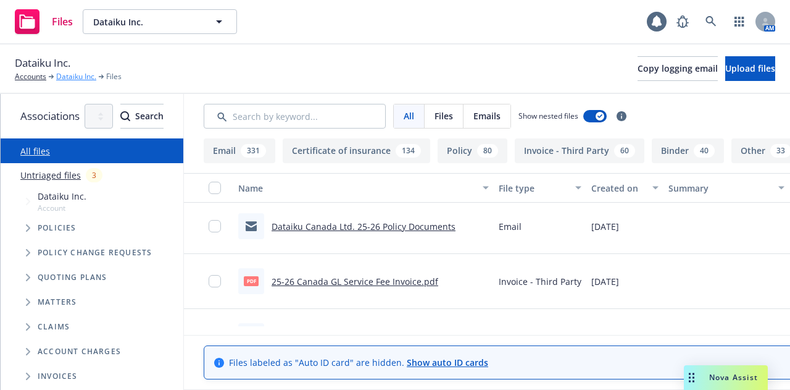
click at [68, 71] on link "Dataiku Inc." at bounding box center [76, 76] width 40 height 11
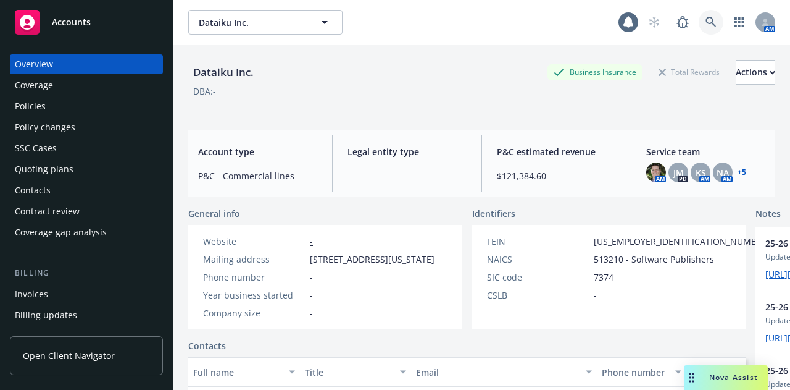
click at [705, 30] on link at bounding box center [711, 22] width 25 height 25
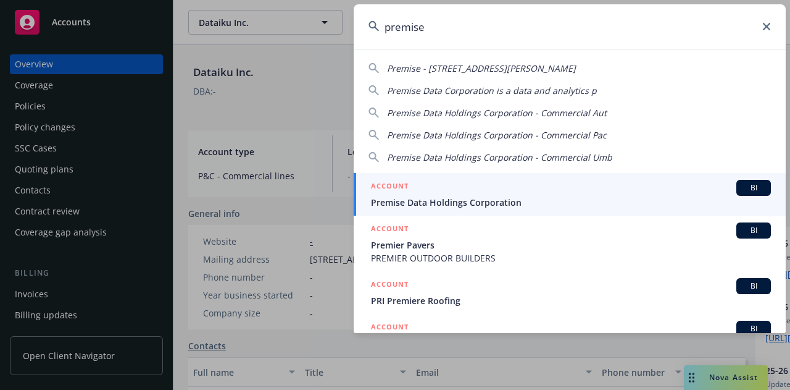
type input "premise"
click at [470, 203] on span "Premise Data Holdings Corporation" at bounding box center [571, 202] width 400 height 13
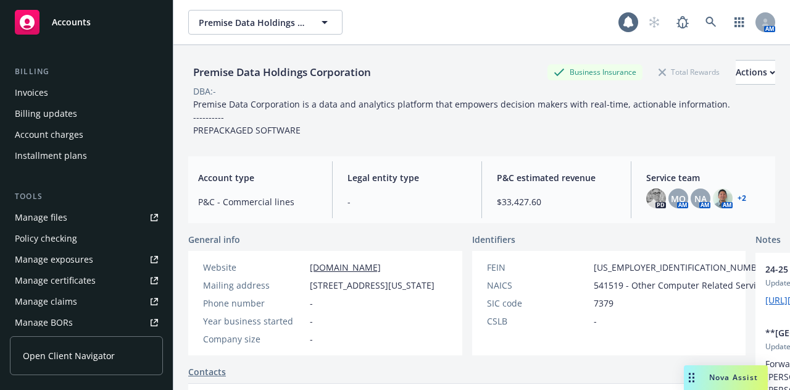
scroll to position [201, 0]
click at [72, 148] on div "Installment plans" at bounding box center [51, 156] width 72 height 20
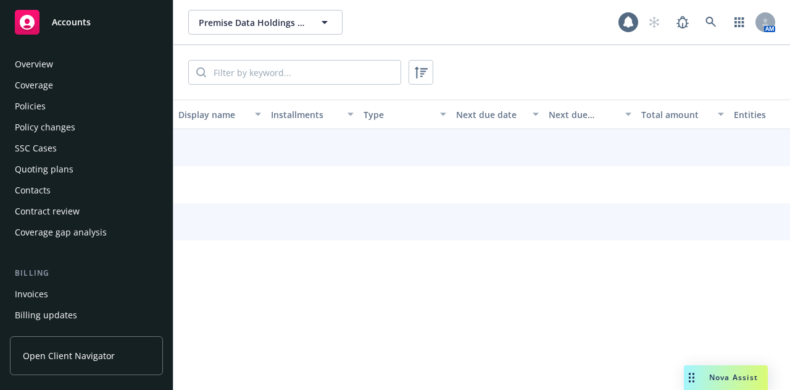
scroll to position [142, 0]
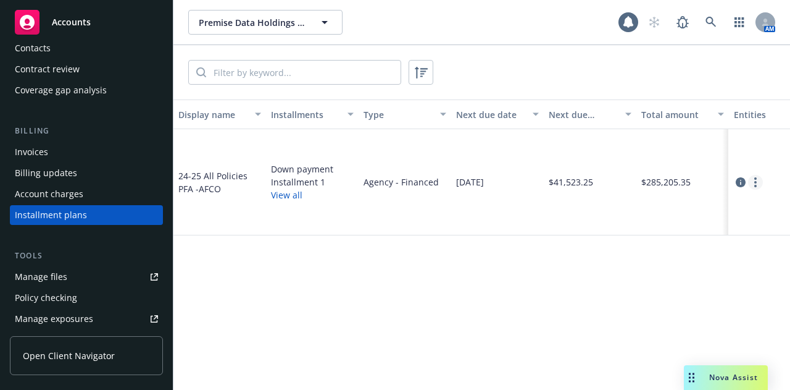
click at [755, 181] on link "more" at bounding box center [755, 182] width 15 height 15
click at [700, 152] on div "$285,205.35" at bounding box center [682, 182] width 93 height 106
click at [740, 178] on icon "circleInformation" at bounding box center [741, 182] width 10 height 10
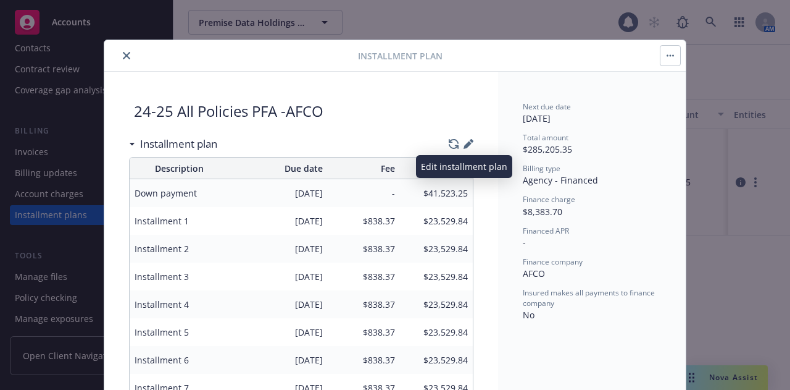
click at [464, 143] on icon "button" at bounding box center [468, 145] width 8 height 8
select select "AFCO"
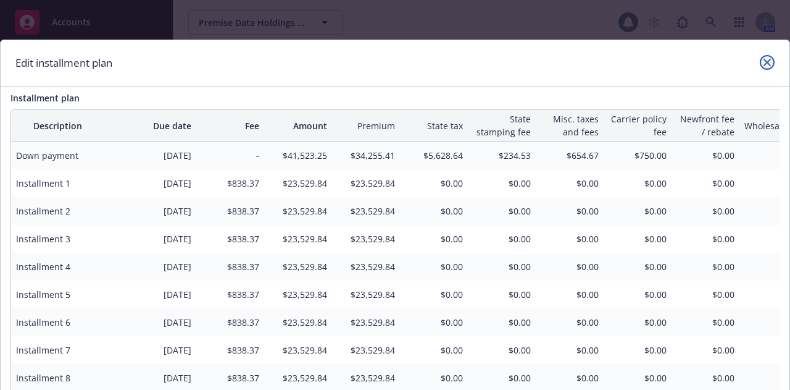
click at [760, 67] on link "close" at bounding box center [767, 62] width 15 height 15
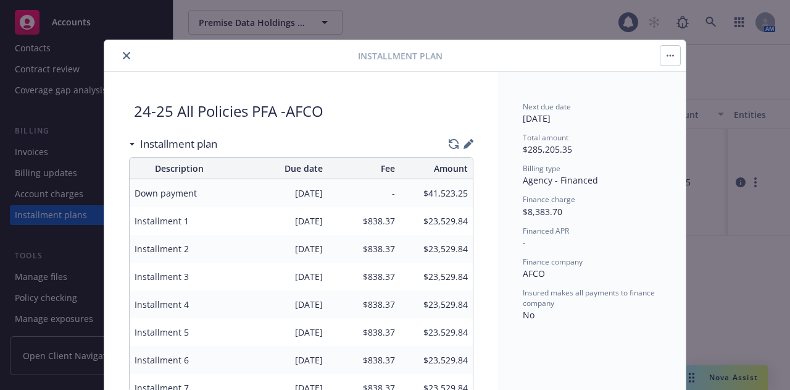
click at [122, 59] on button "close" at bounding box center [126, 55] width 15 height 15
